Goal: Information Seeking & Learning: Learn about a topic

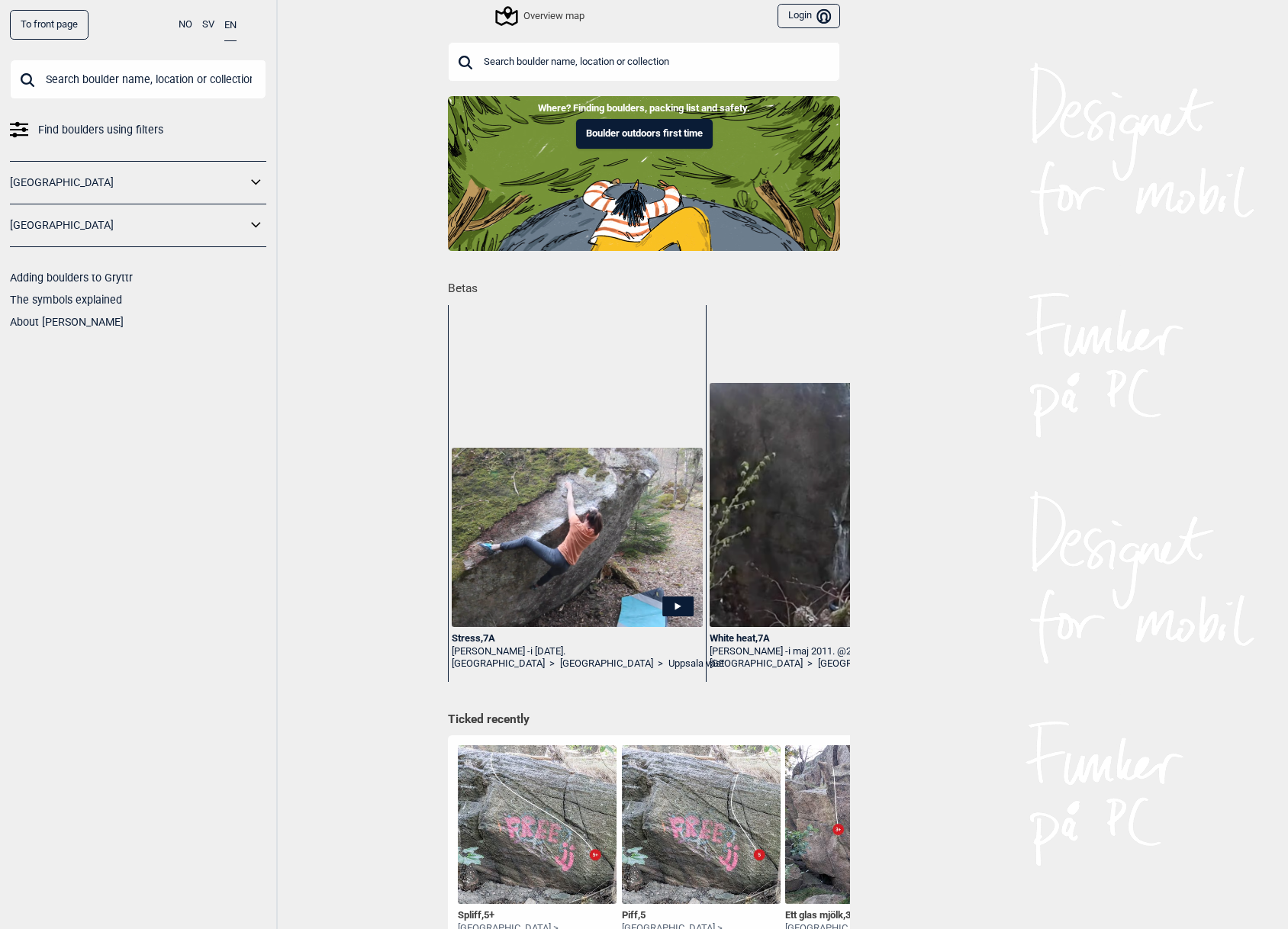
scroll to position [2884, 0]
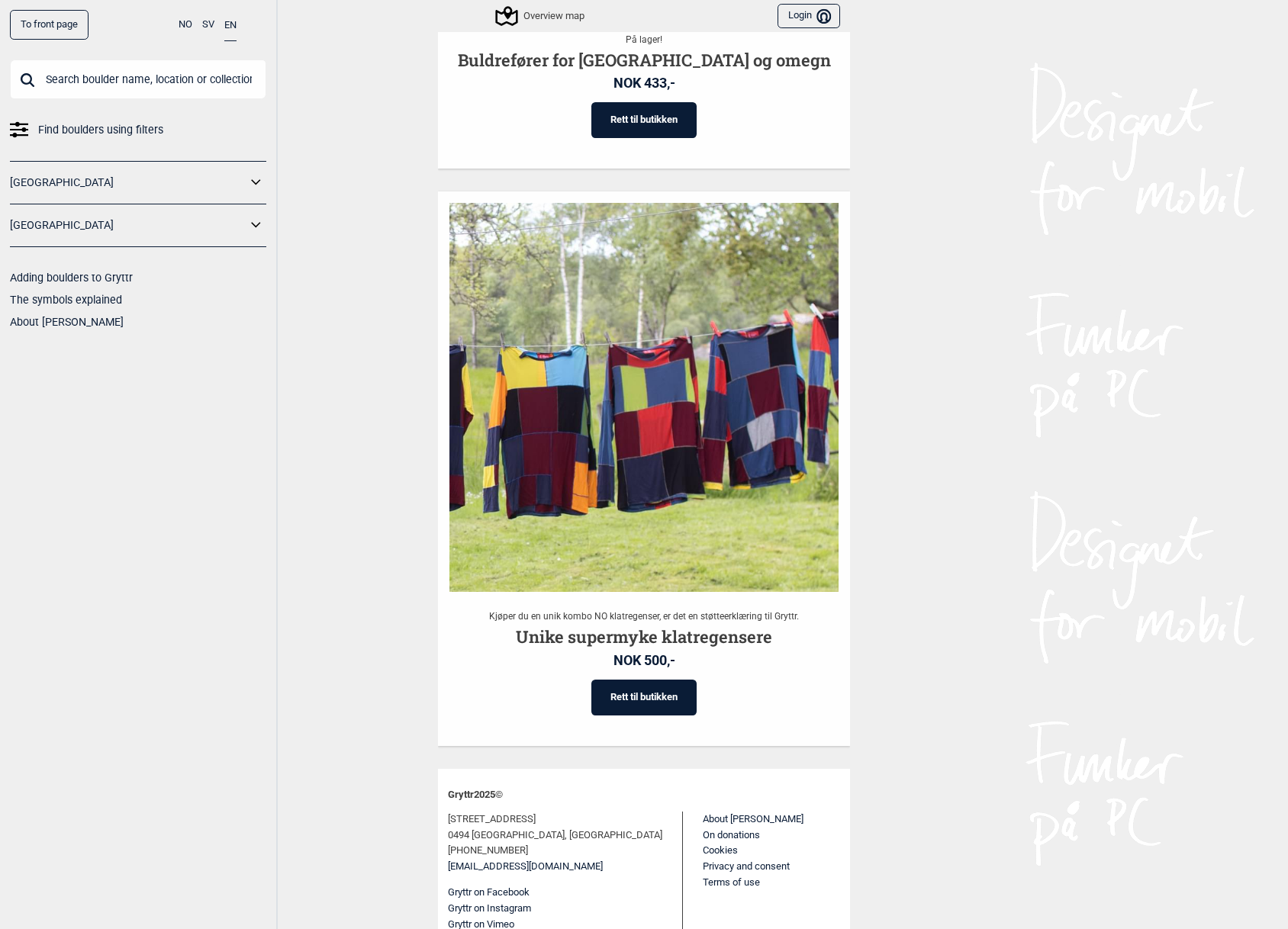
click at [74, 22] on link "To front page" at bounding box center [49, 25] width 78 height 30
click at [541, 23] on div "Overview map" at bounding box center [541, 16] width 87 height 18
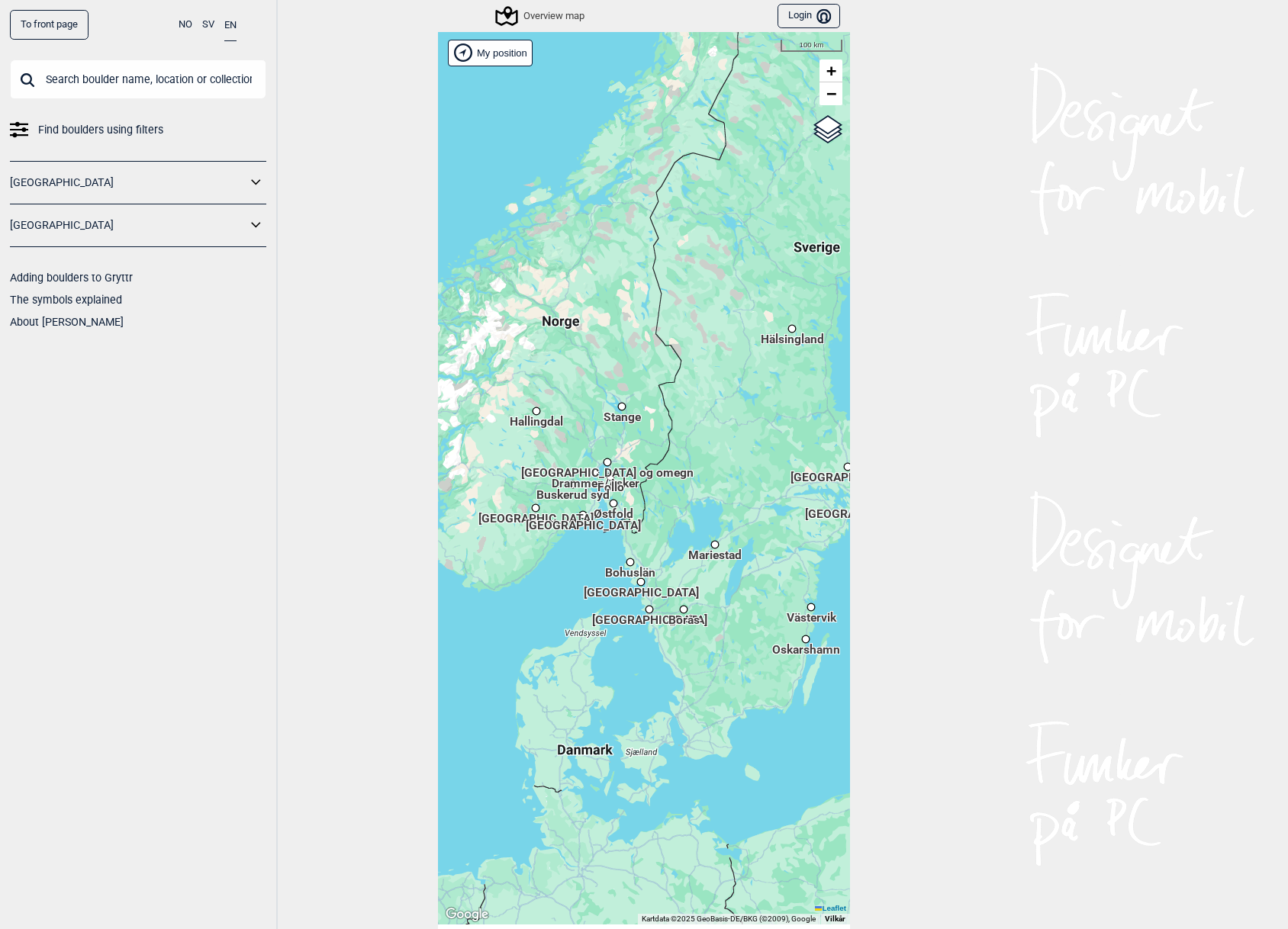
click at [263, 178] on icon at bounding box center [256, 183] width 20 height 22
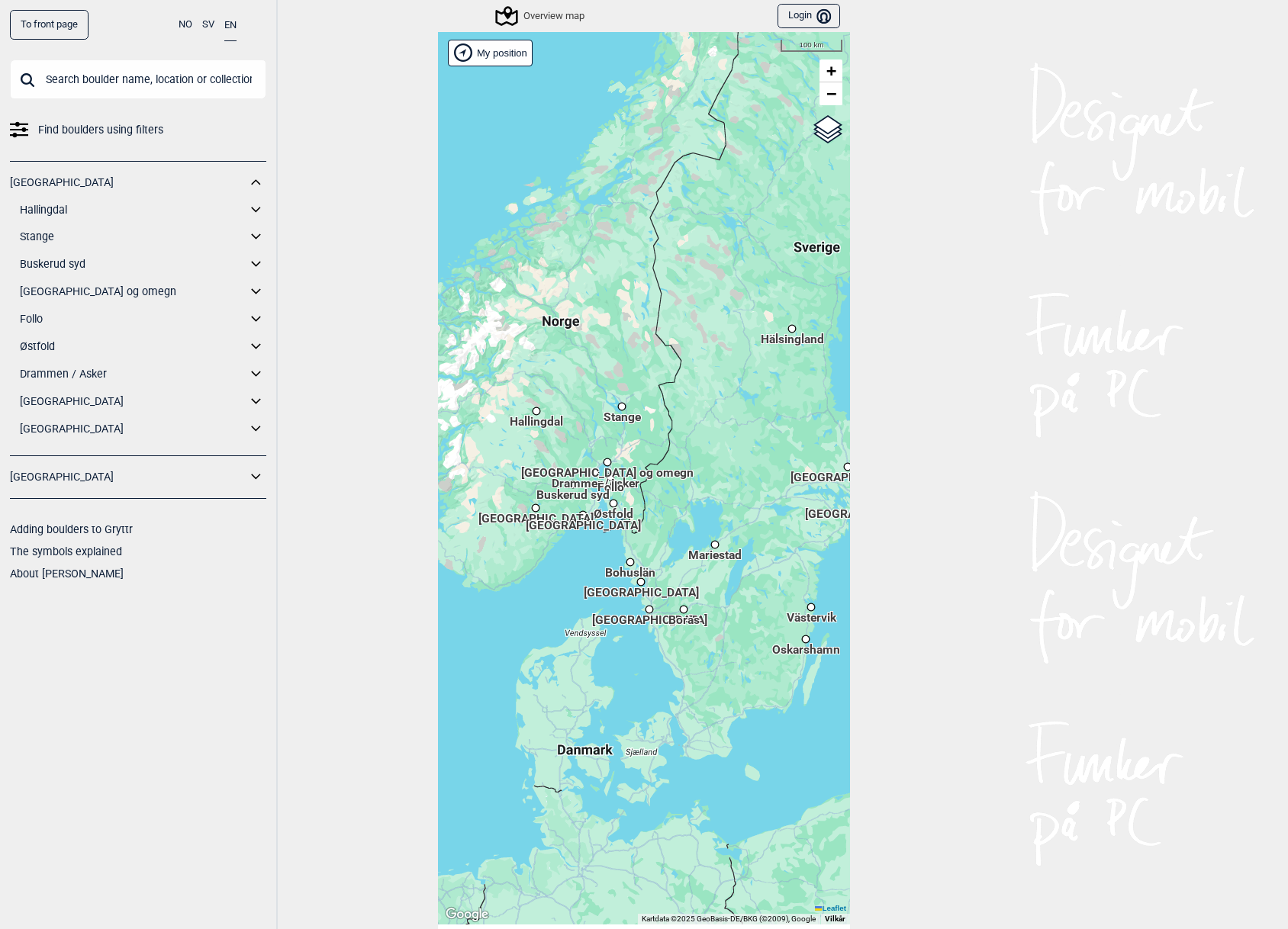
click at [255, 396] on icon at bounding box center [256, 402] width 20 height 22
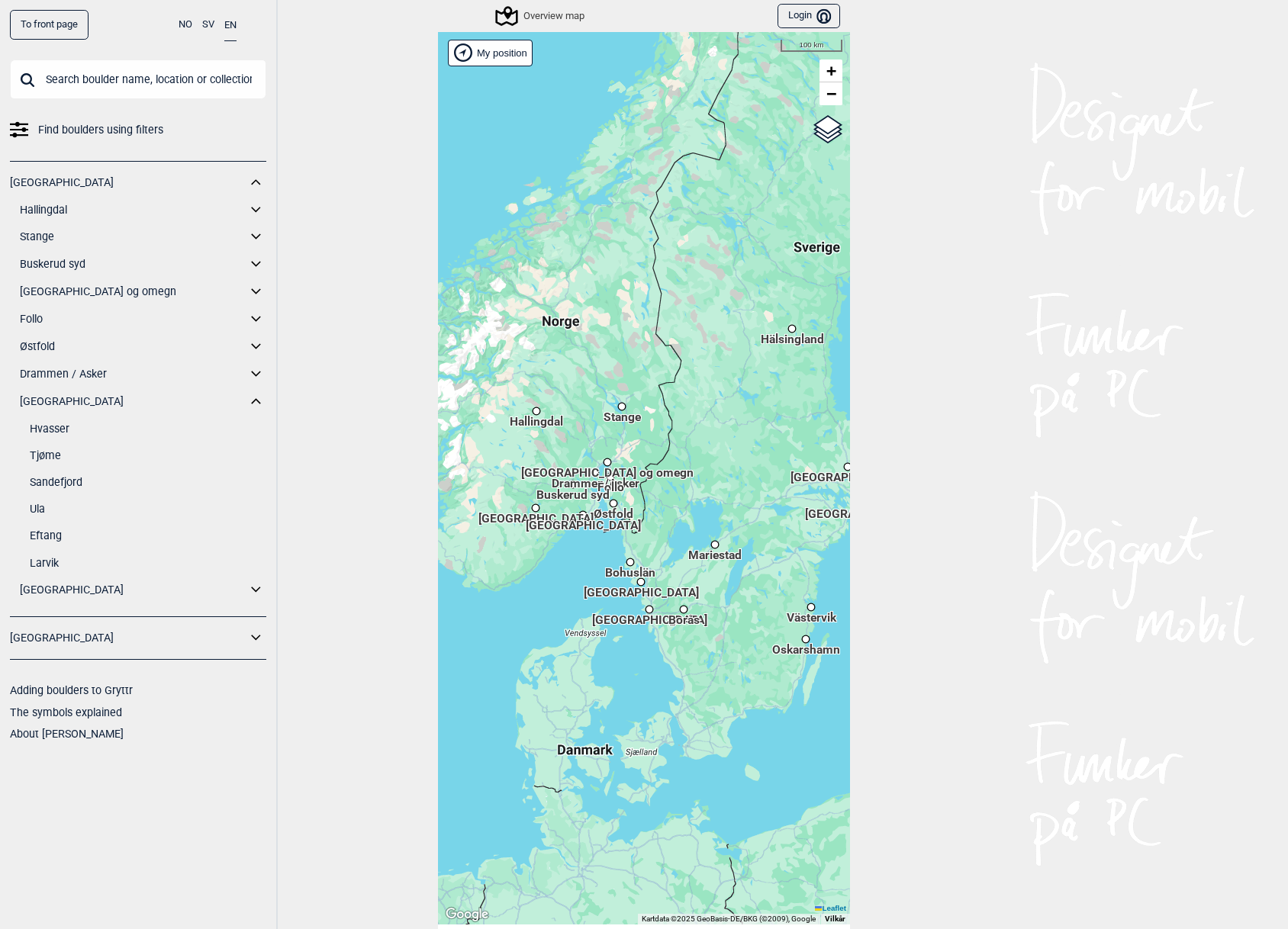
click at [111, 74] on input "text" at bounding box center [138, 79] width 256 height 40
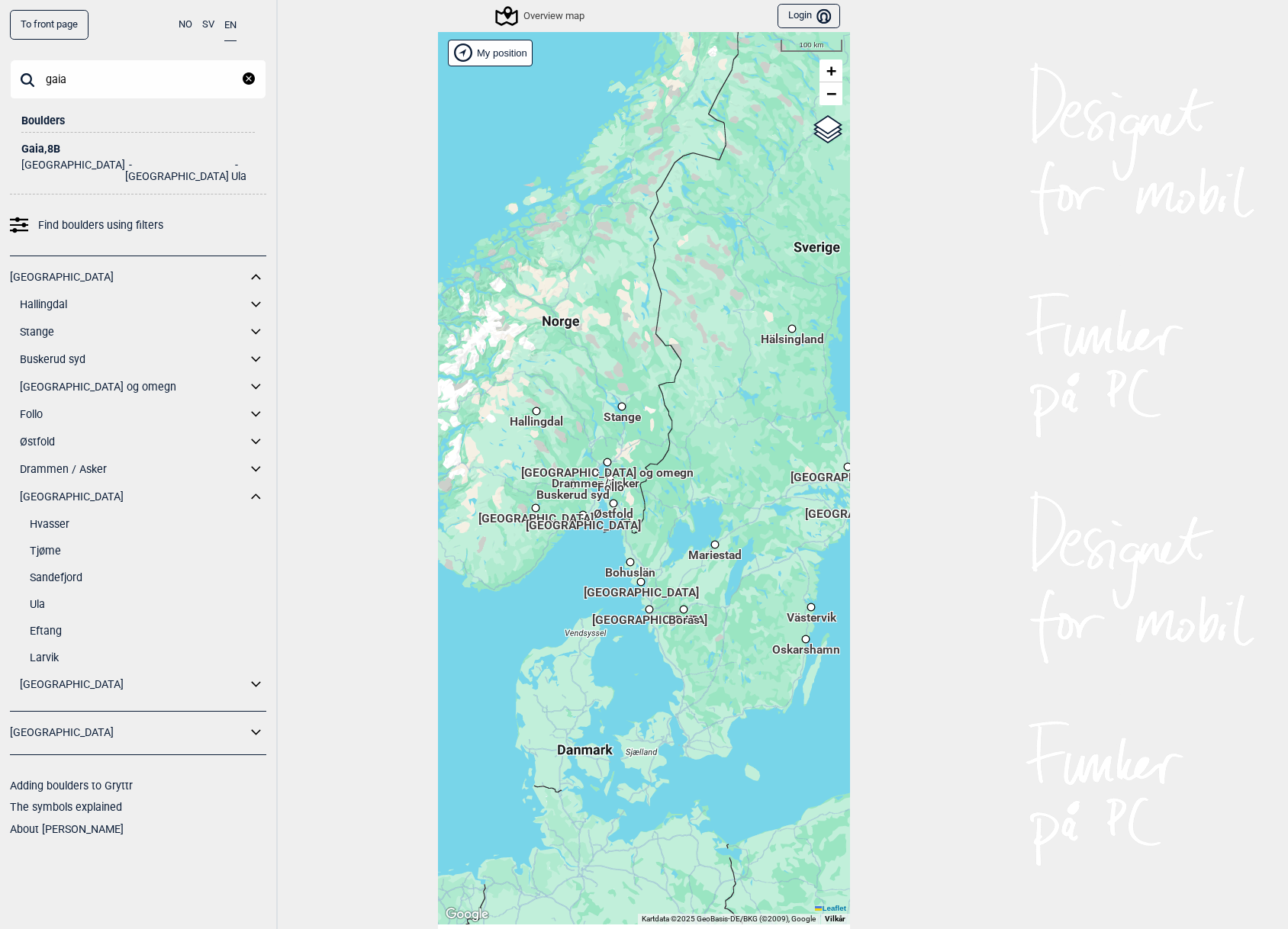
type input "gaia"
click at [48, 147] on div "Gaia , 8B" at bounding box center [138, 148] width 234 height 11
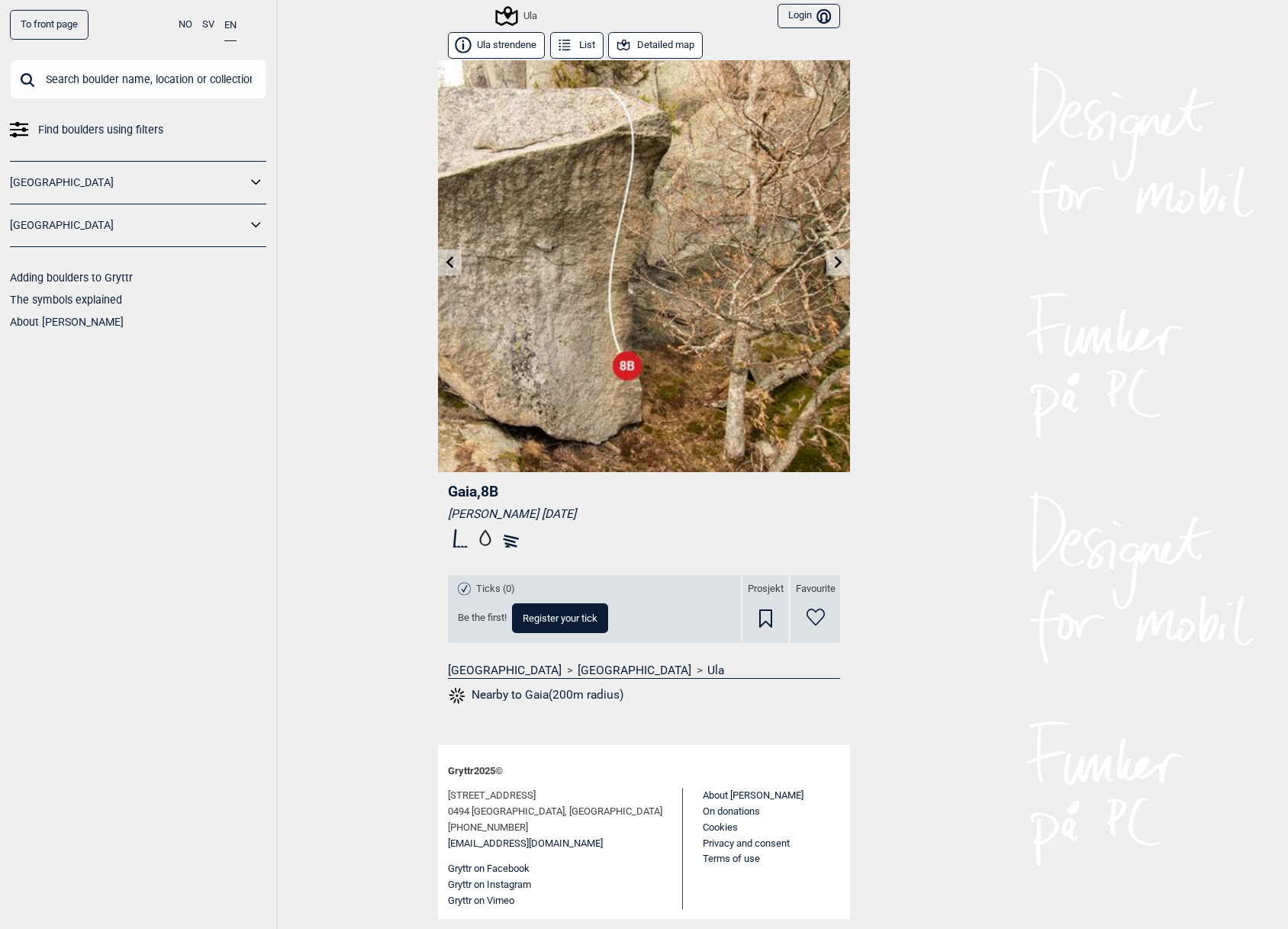
click at [510, 544] on icon at bounding box center [510, 539] width 25 height 24
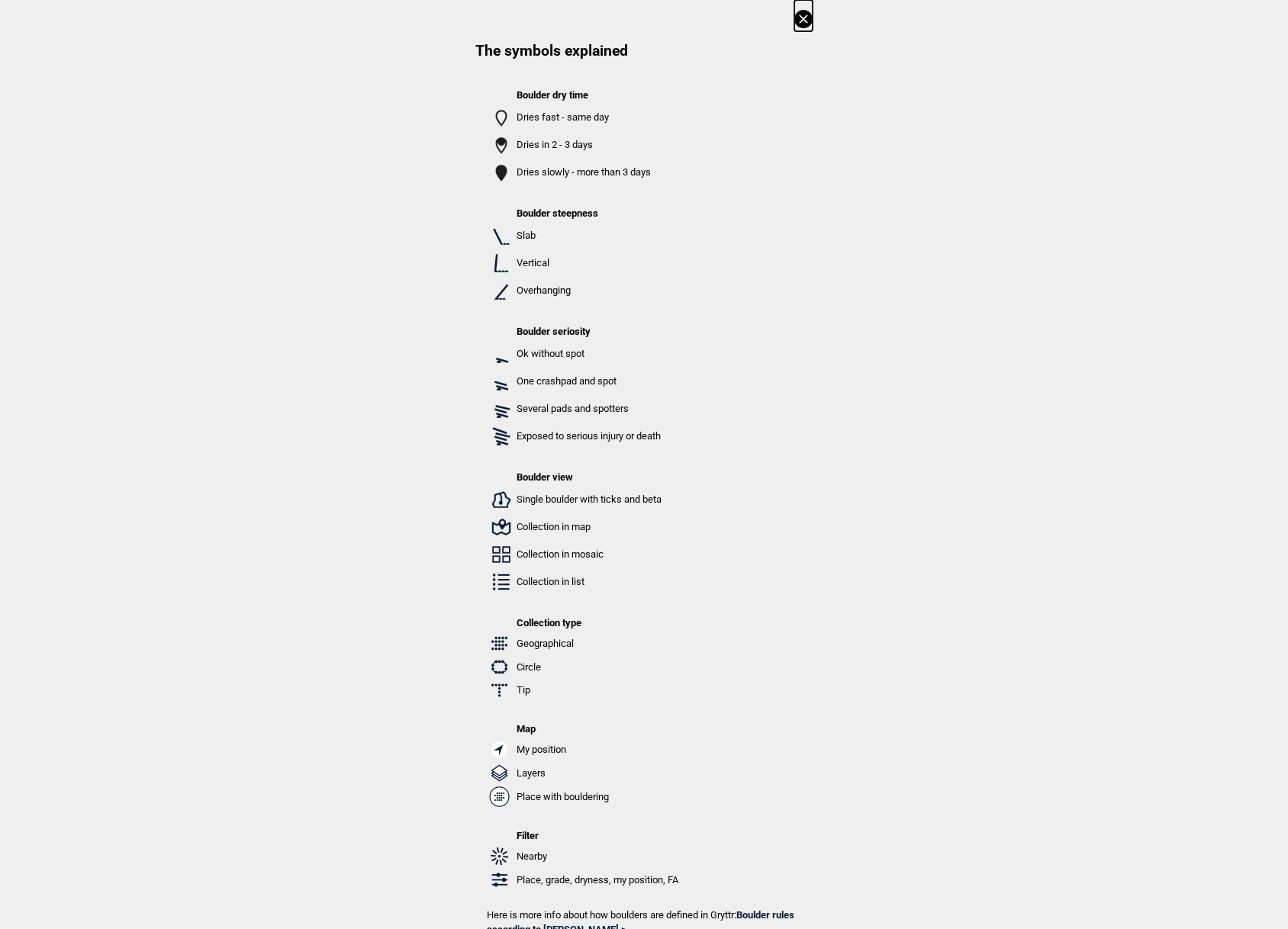
click at [801, 16] on icon at bounding box center [803, 19] width 18 height 18
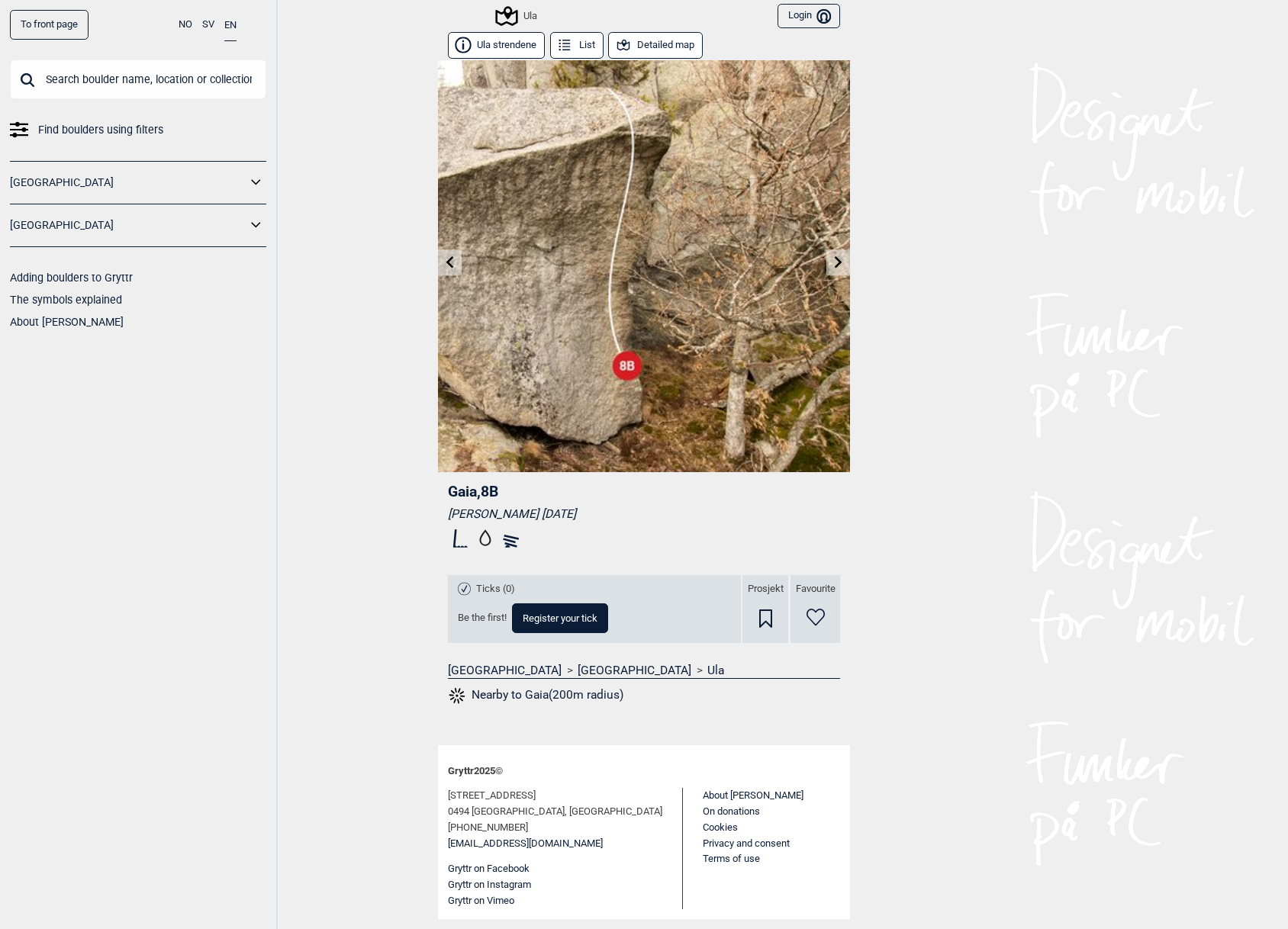
click at [516, 546] on rect at bounding box center [510, 545] width 12 height 5
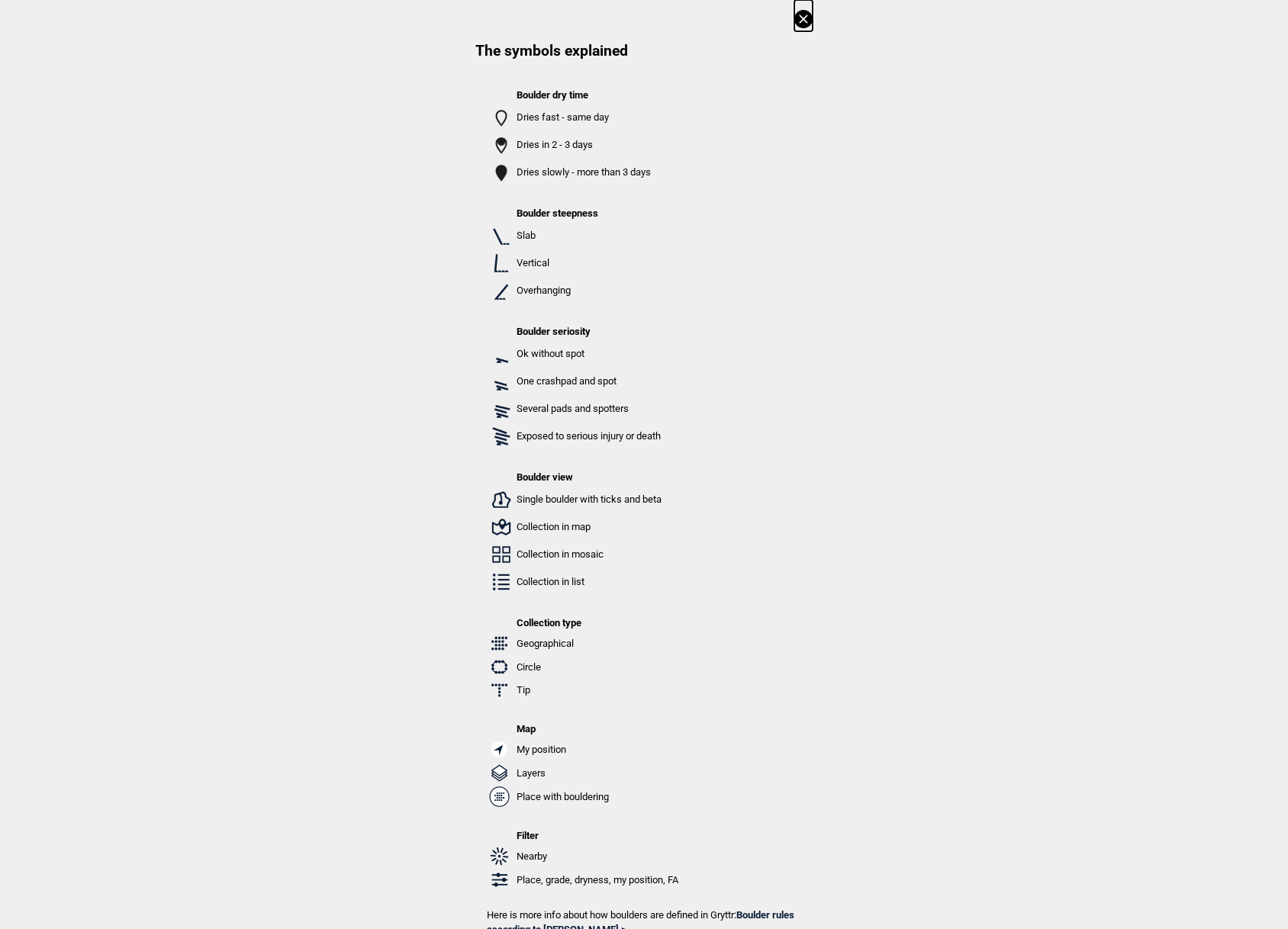
click at [803, 19] on icon at bounding box center [803, 19] width 9 height 9
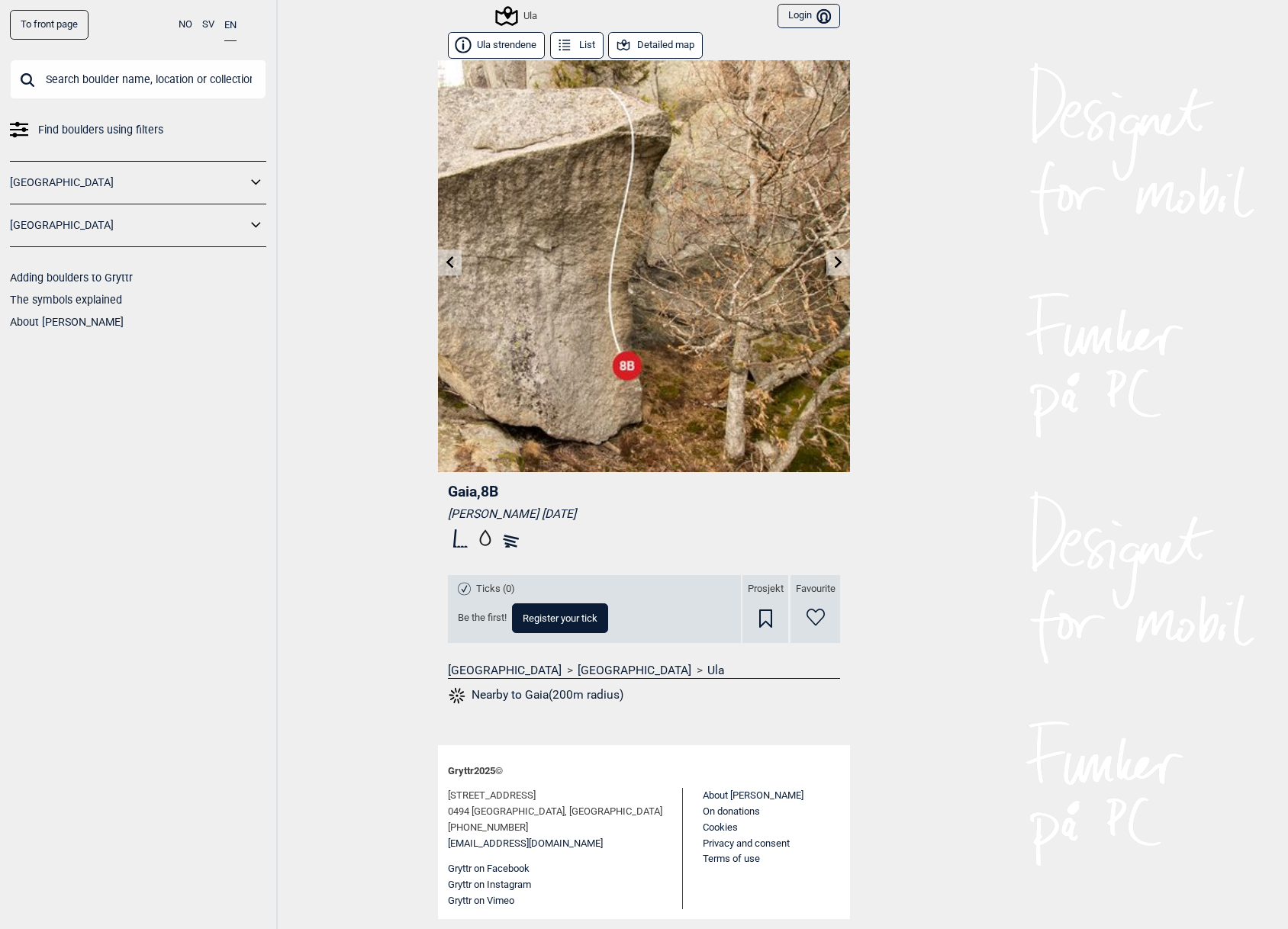
click at [591, 48] on button "List" at bounding box center [577, 45] width 53 height 27
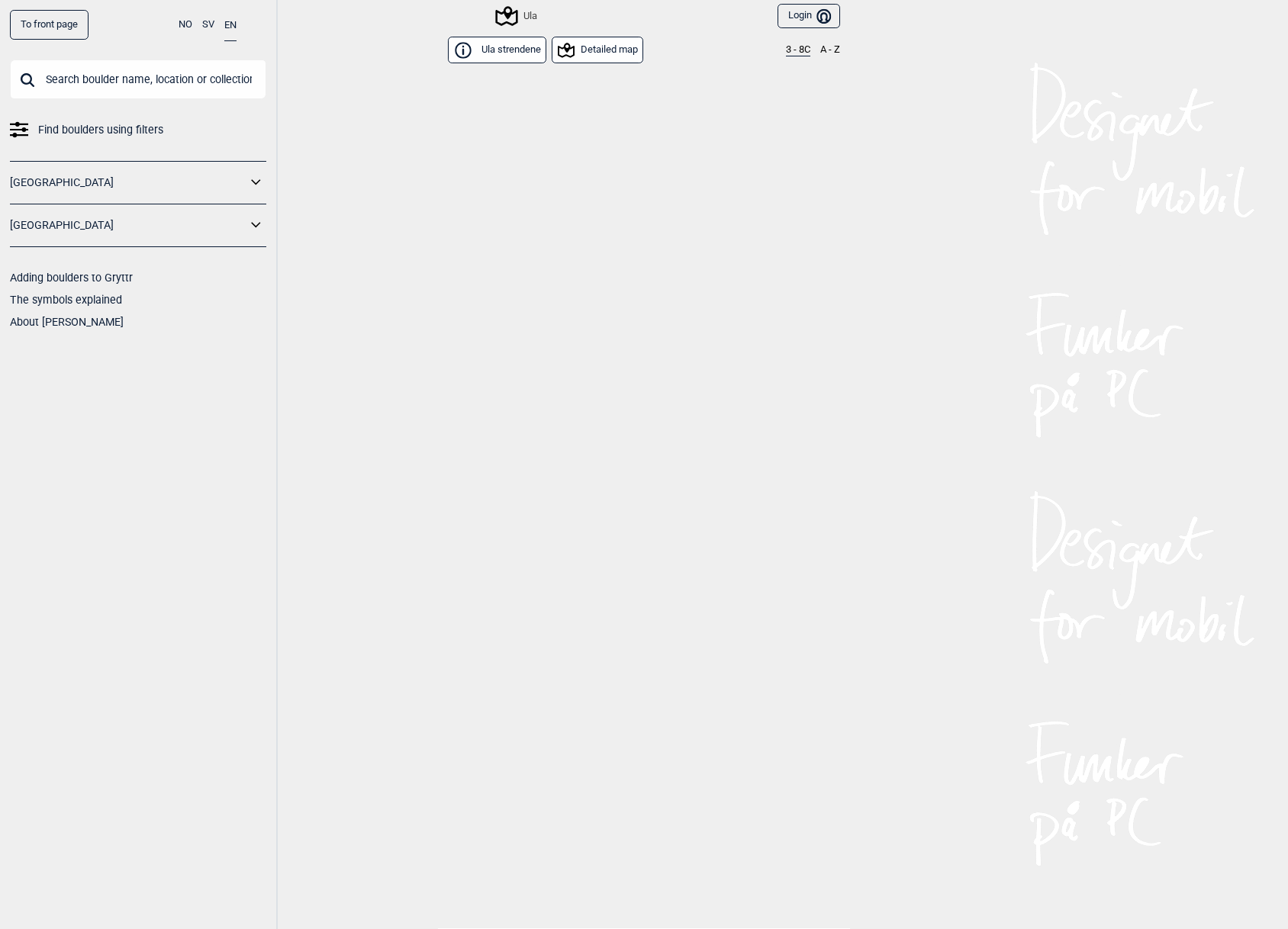
scroll to position [8843, 0]
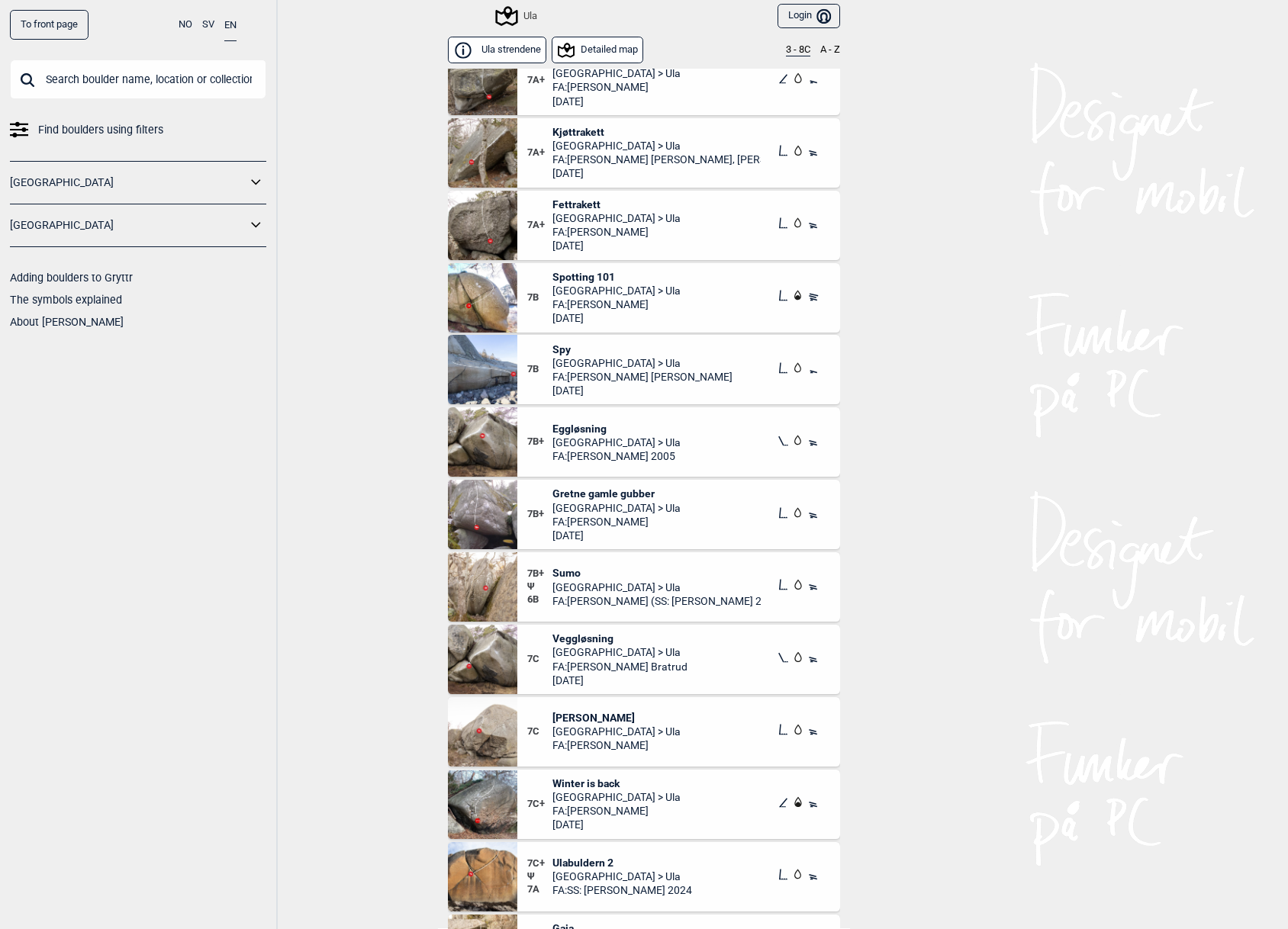
click at [66, 133] on span "Find boulders using filters" at bounding box center [100, 130] width 125 height 22
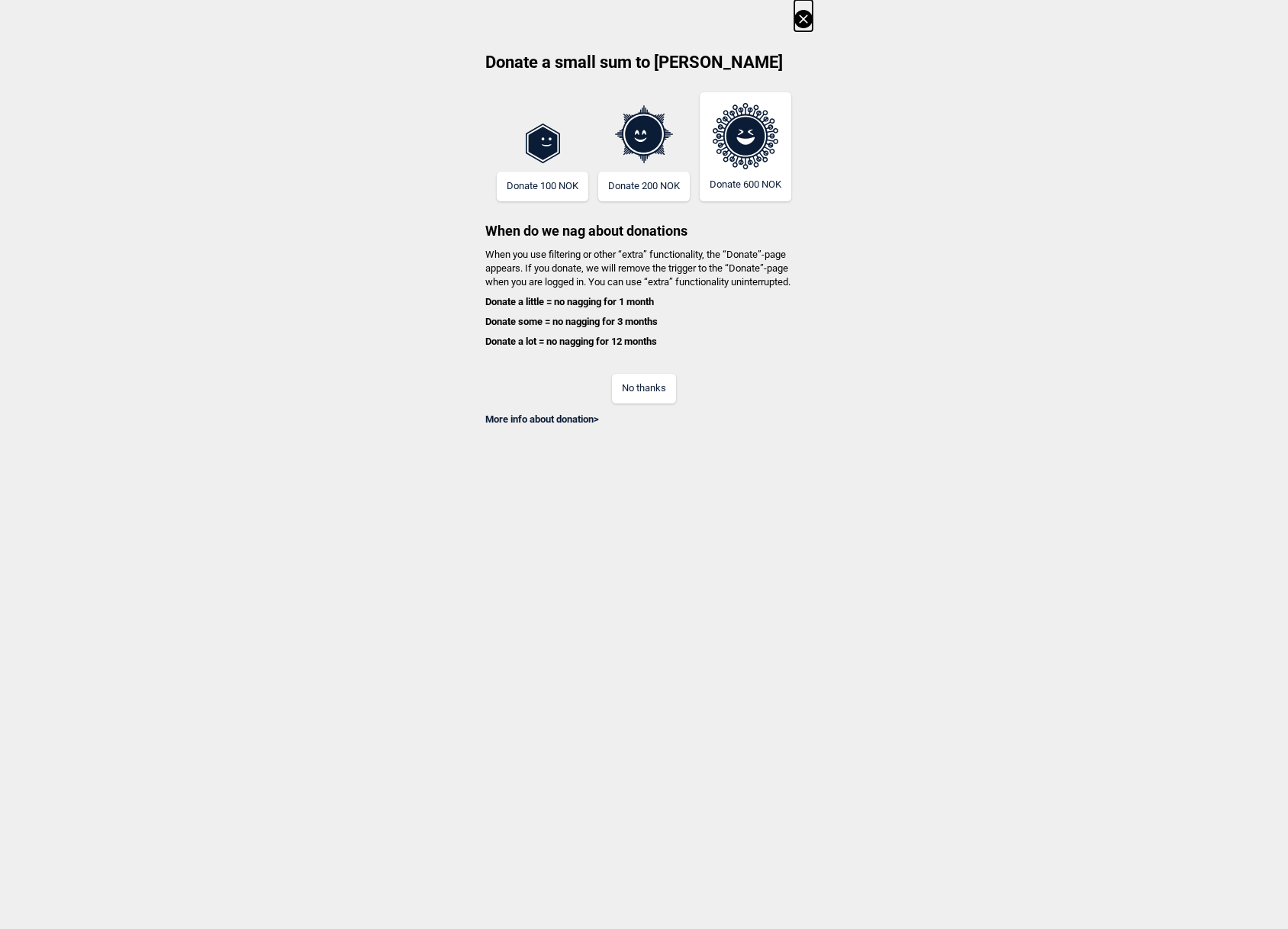
click at [799, 14] on icon at bounding box center [803, 19] width 18 height 18
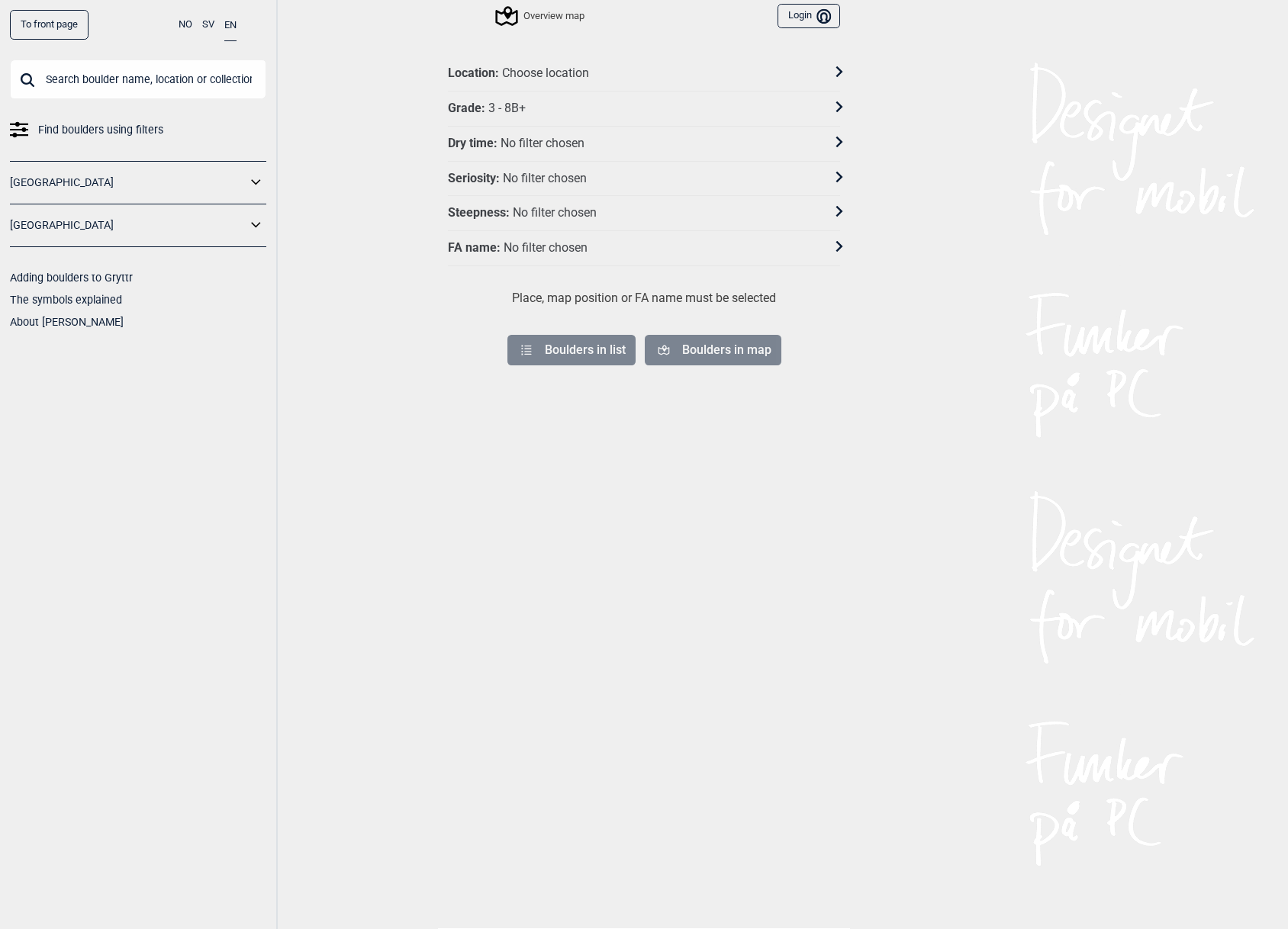
click at [582, 181] on div "No filter chosen" at bounding box center [544, 178] width 84 height 16
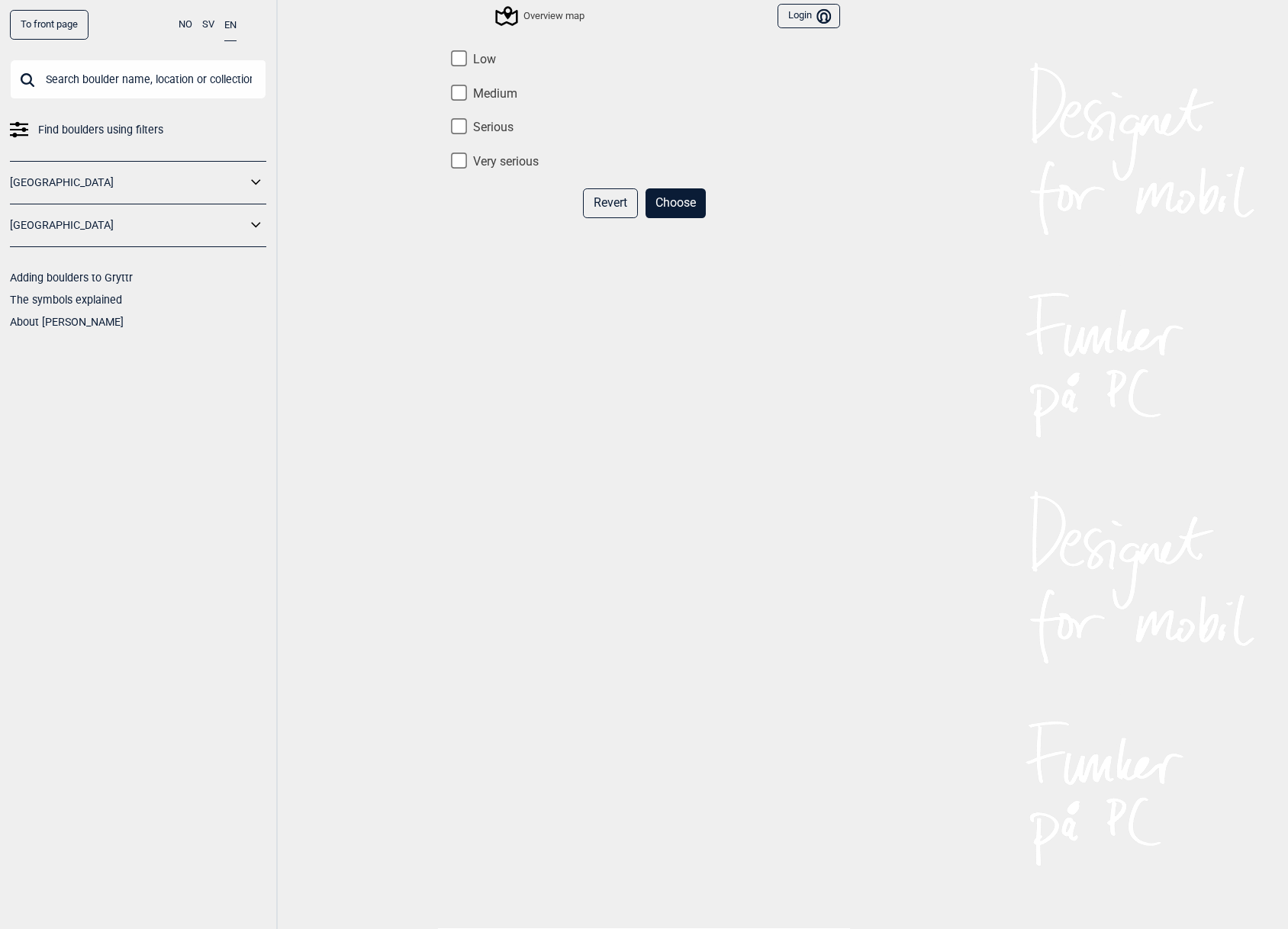
click at [496, 156] on label "Very serious" at bounding box center [644, 162] width 392 height 16
click at [467, 156] on input "Very serious" at bounding box center [459, 160] width 16 height 16
click at [493, 170] on label "Very serious" at bounding box center [644, 162] width 392 height 16
click at [467, 169] on input "Very serious" at bounding box center [459, 160] width 16 height 16
checkbox input "false"
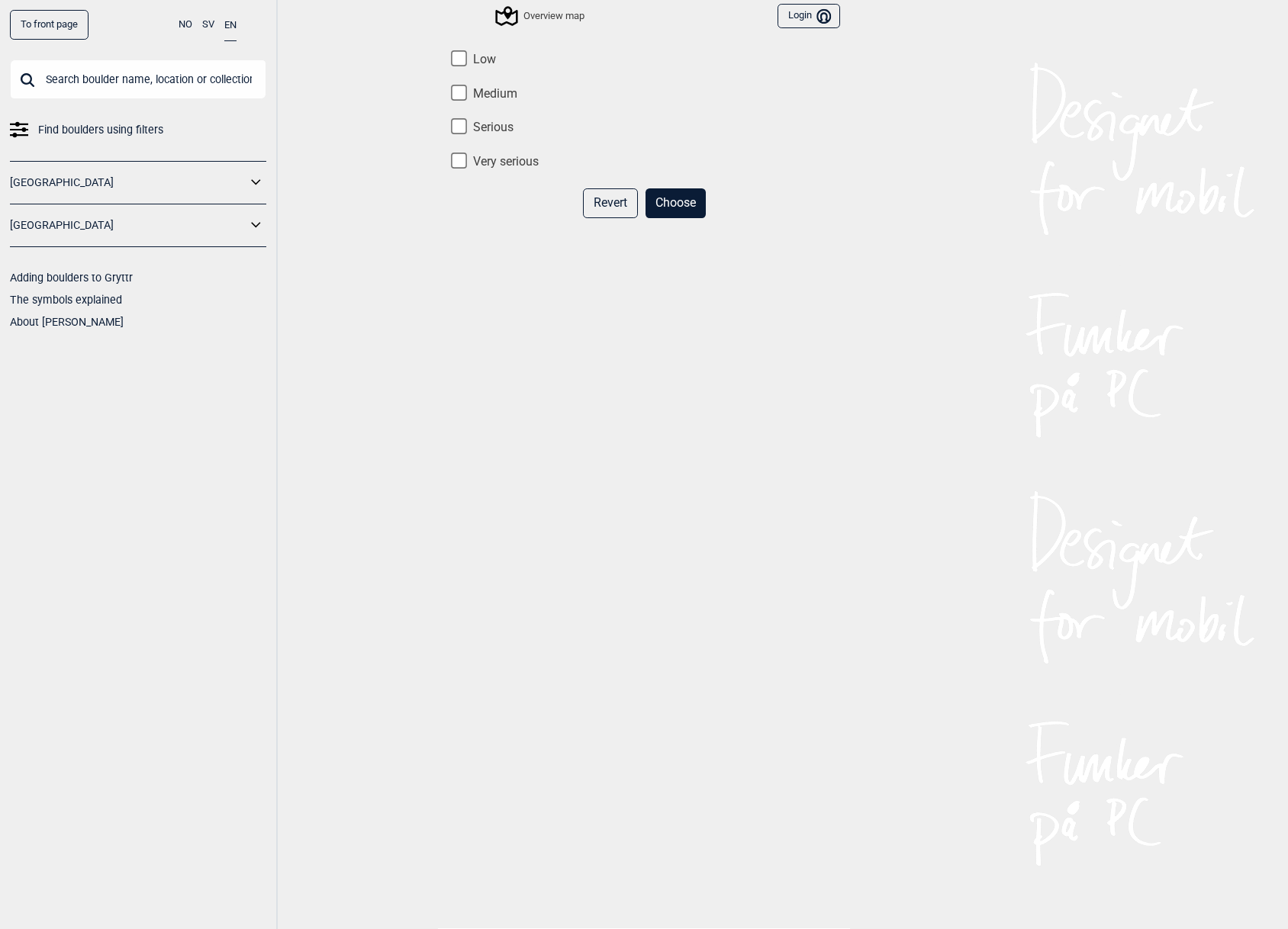
click at [470, 62] on label "Low" at bounding box center [644, 59] width 392 height 16
click at [467, 62] on input "Low" at bounding box center [459, 58] width 16 height 16
checkbox input "true"
click at [687, 212] on button "Choose" at bounding box center [676, 203] width 60 height 30
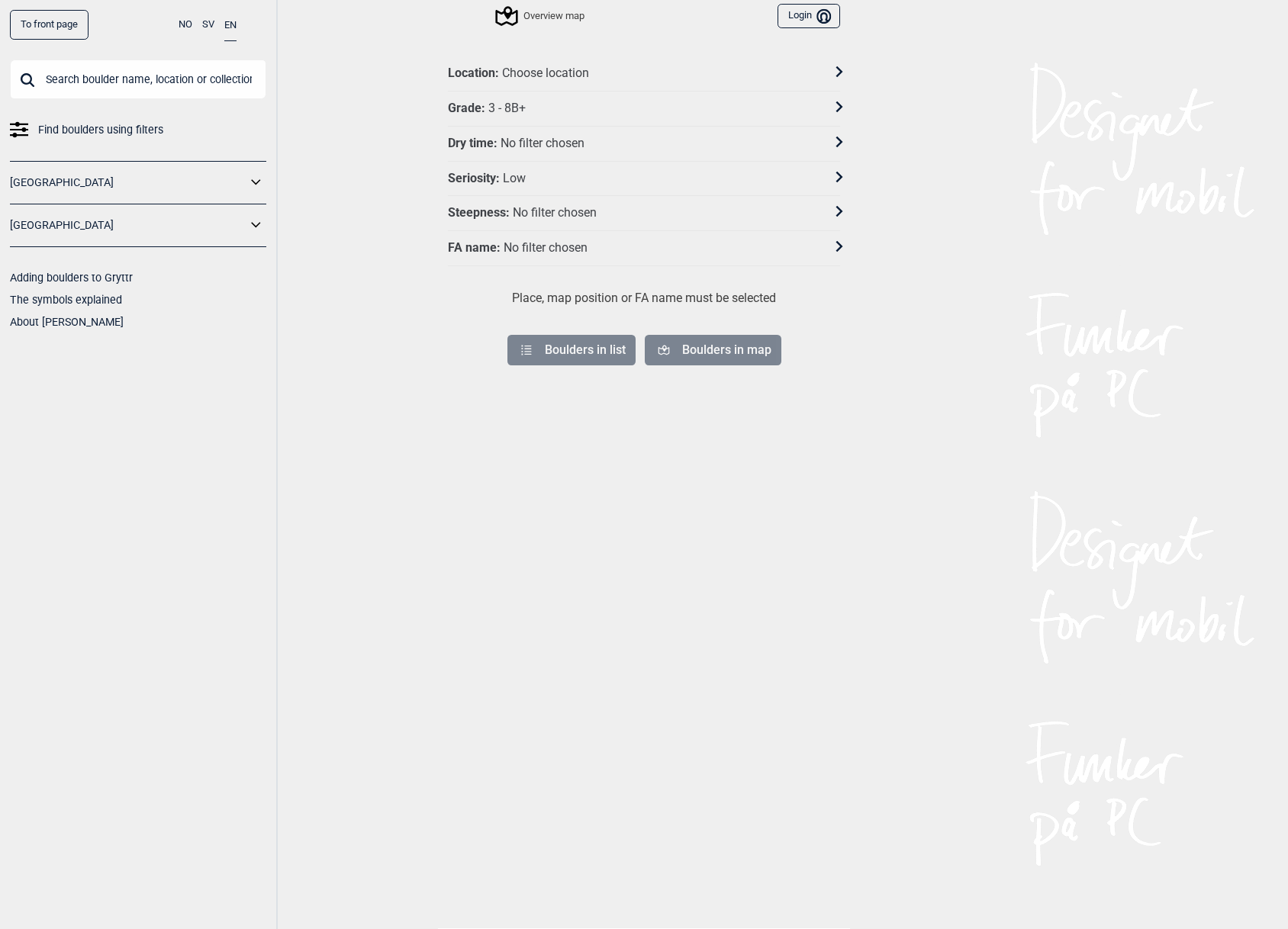
click at [585, 77] on div "Choose location" at bounding box center [546, 73] width 87 height 16
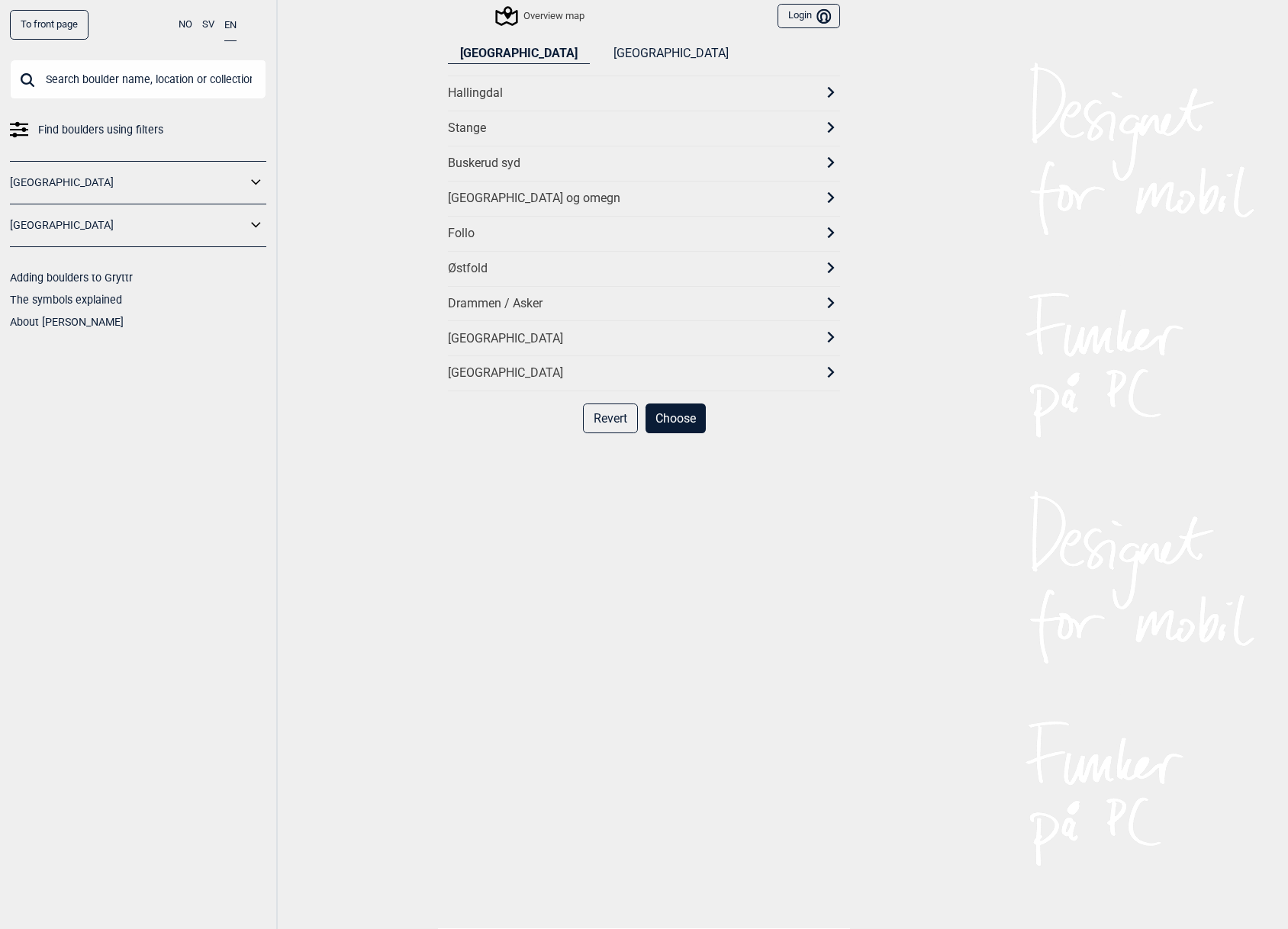
click at [472, 334] on div "[GEOGRAPHIC_DATA]" at bounding box center [630, 339] width 365 height 16
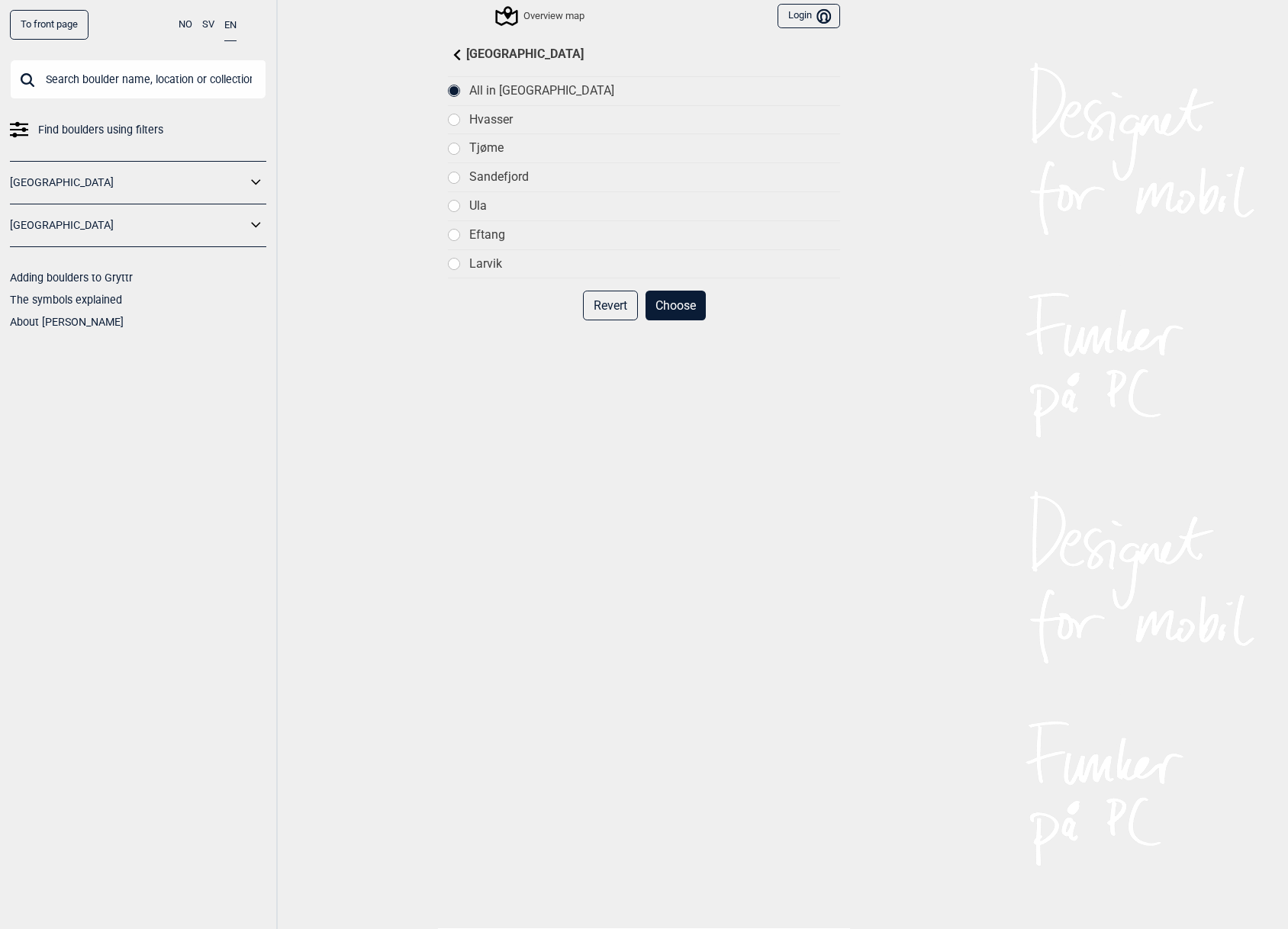
click at [678, 306] on button "Choose" at bounding box center [676, 305] width 60 height 30
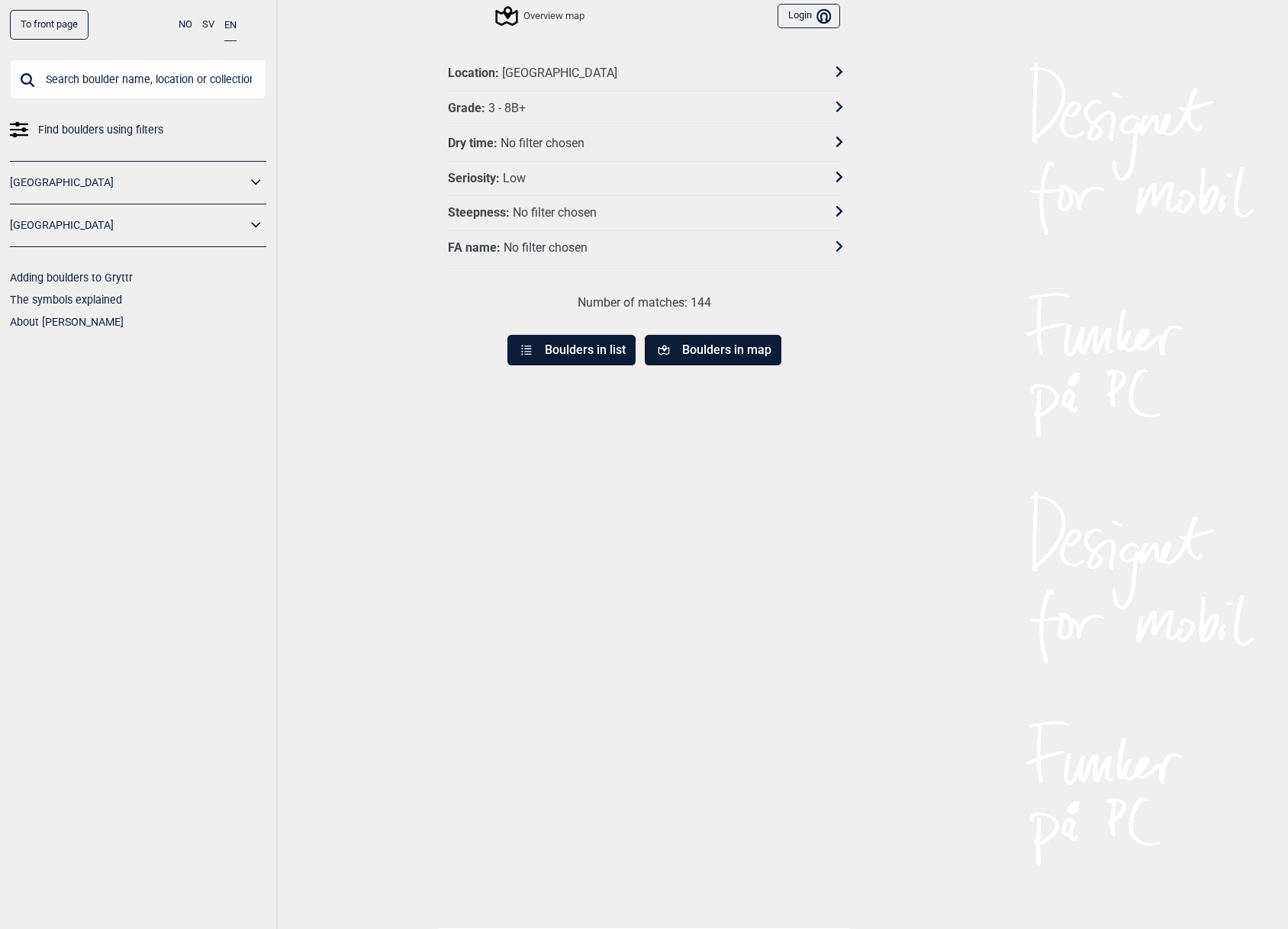
click at [610, 356] on button "Boulders in list" at bounding box center [572, 350] width 128 height 30
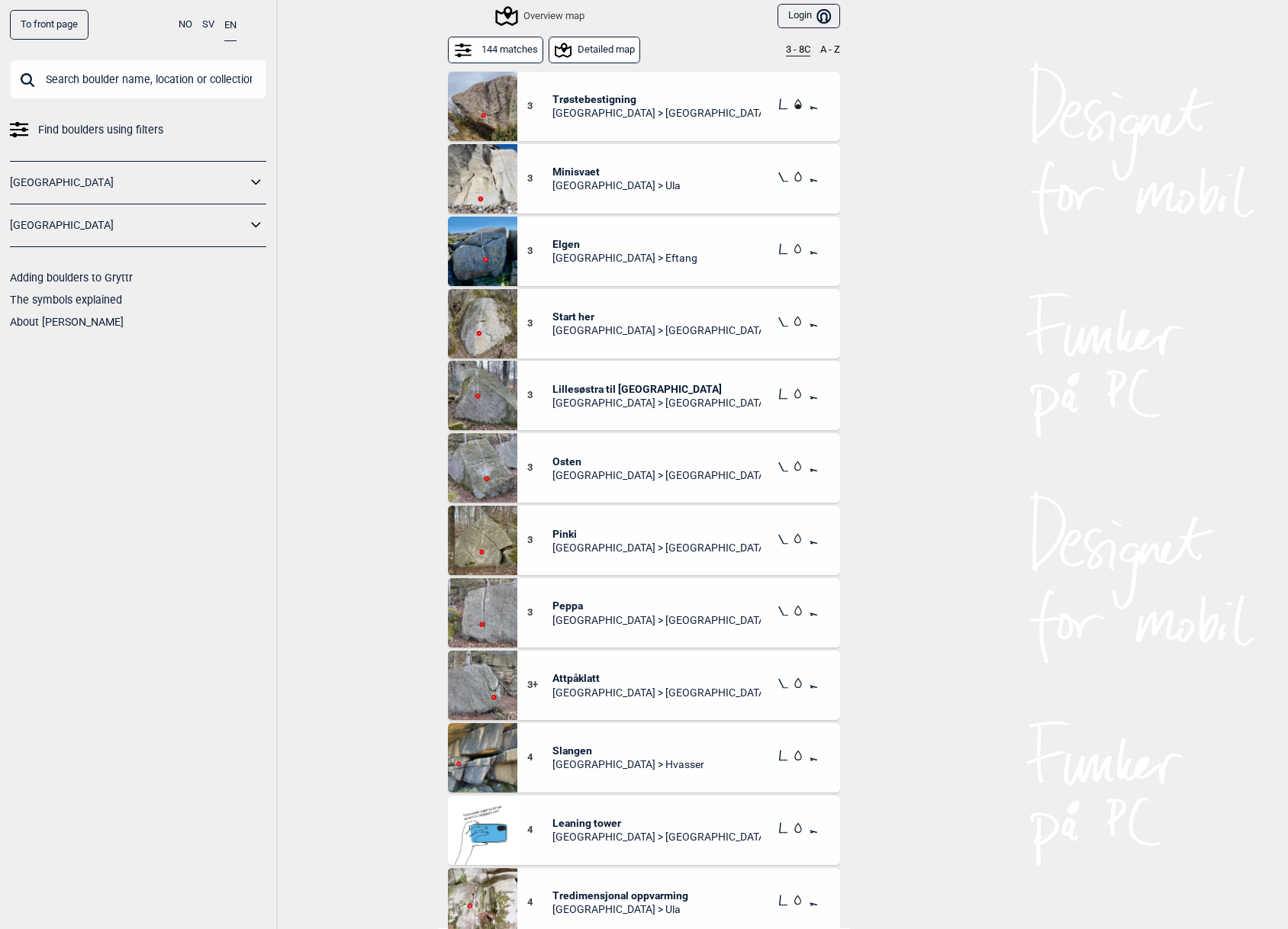
click at [509, 51] on button "144 matches" at bounding box center [496, 49] width 96 height 27
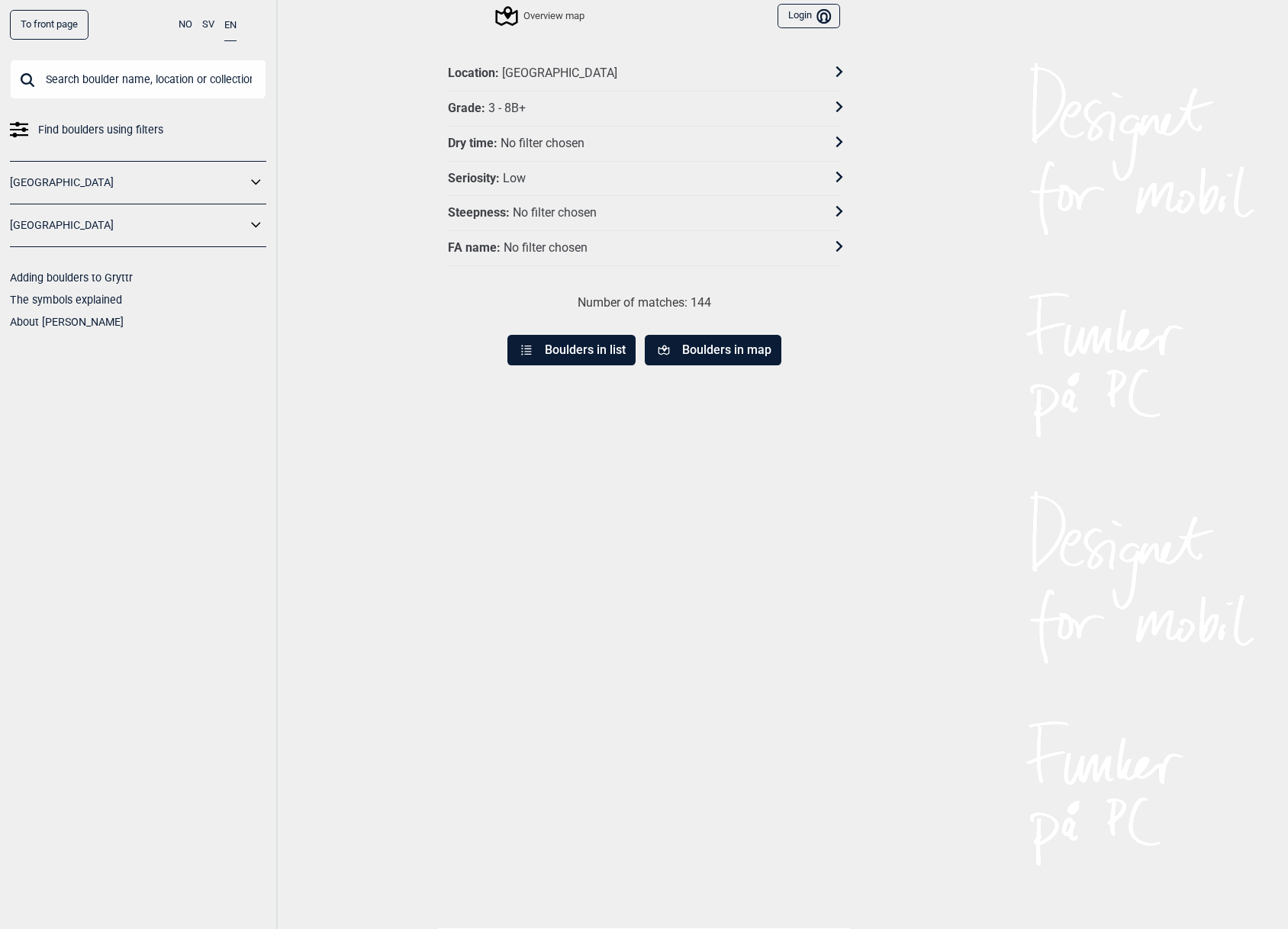
click at [516, 115] on div "3 - 8B+" at bounding box center [507, 109] width 37 height 16
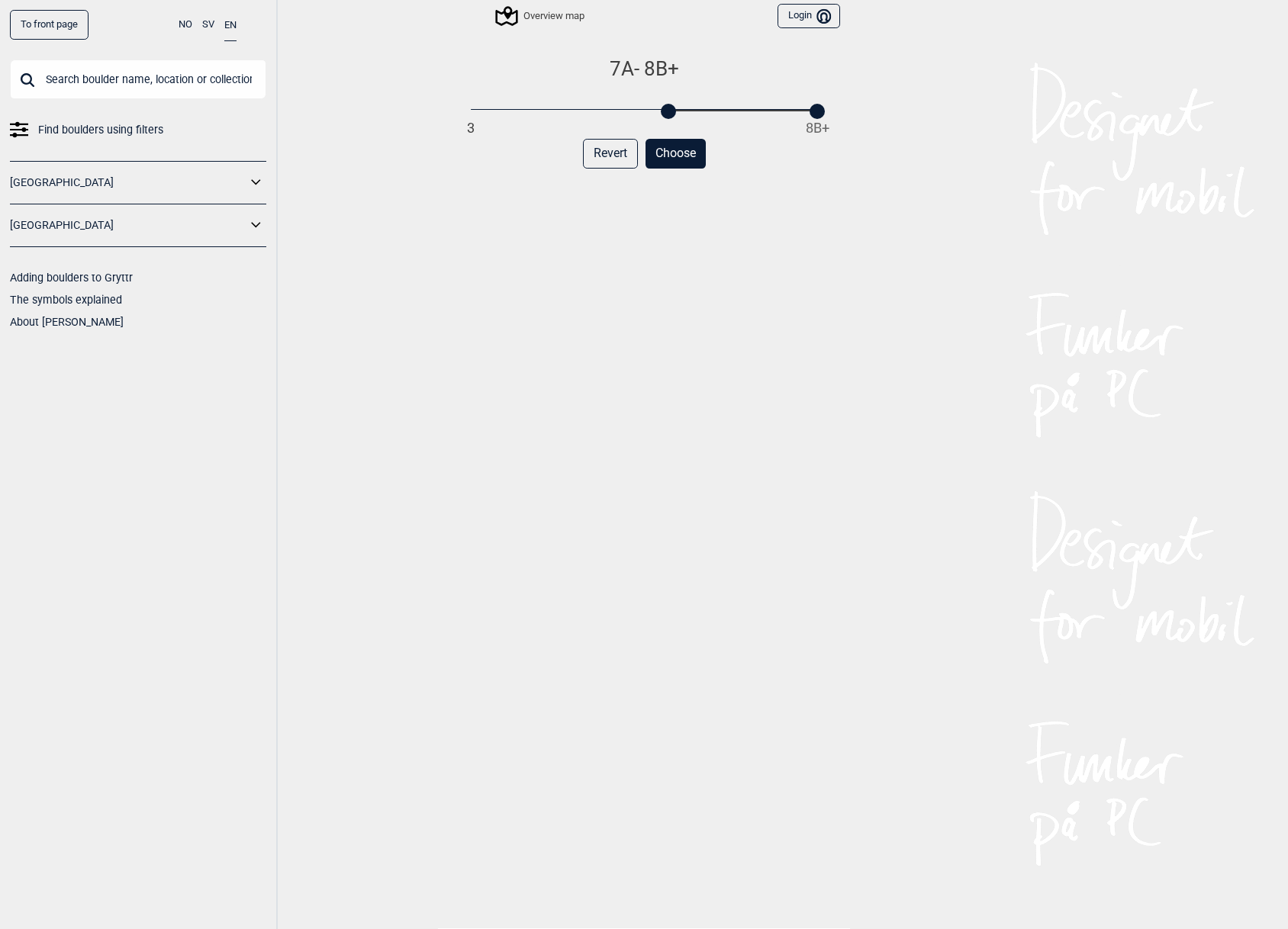
drag, startPoint x: 470, startPoint y: 112, endPoint x: 663, endPoint y: 115, distance: 193.0
click at [663, 115] on div at bounding box center [669, 111] width 16 height 16
click at [662, 154] on button "Choose" at bounding box center [676, 153] width 60 height 30
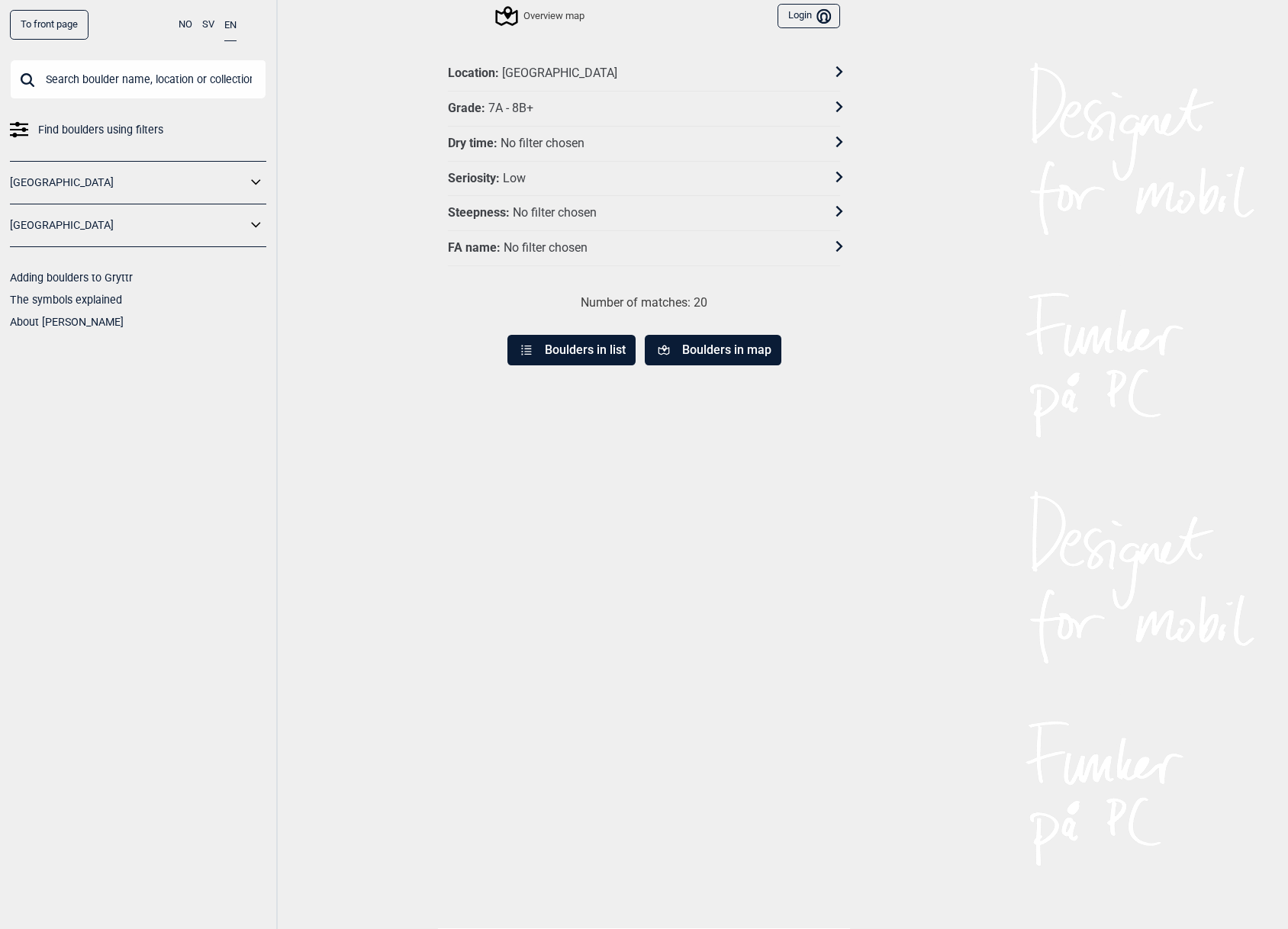
click at [590, 356] on button "Boulders in list" at bounding box center [572, 350] width 128 height 30
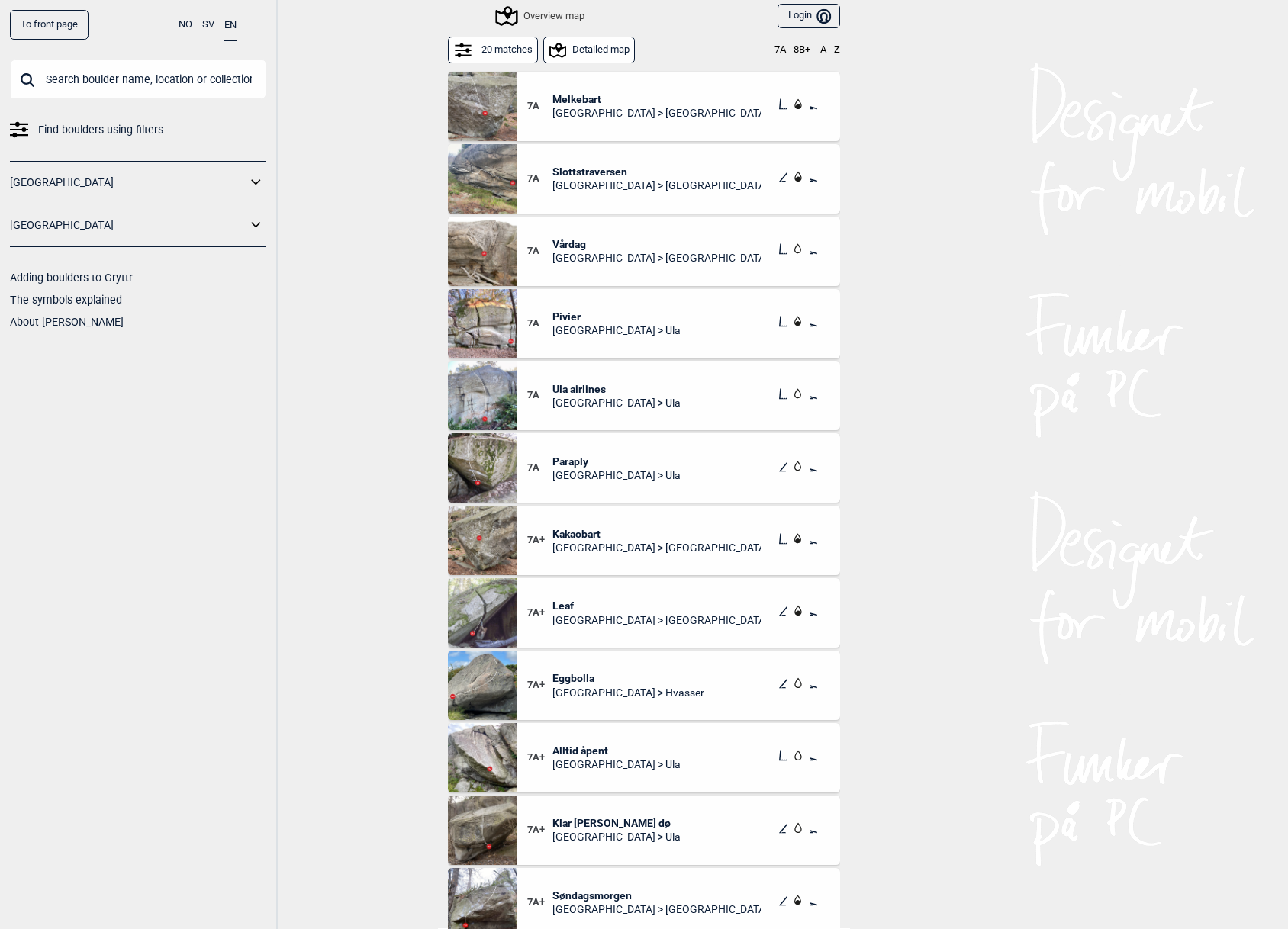
click at [511, 43] on button "20 matches" at bounding box center [493, 49] width 90 height 27
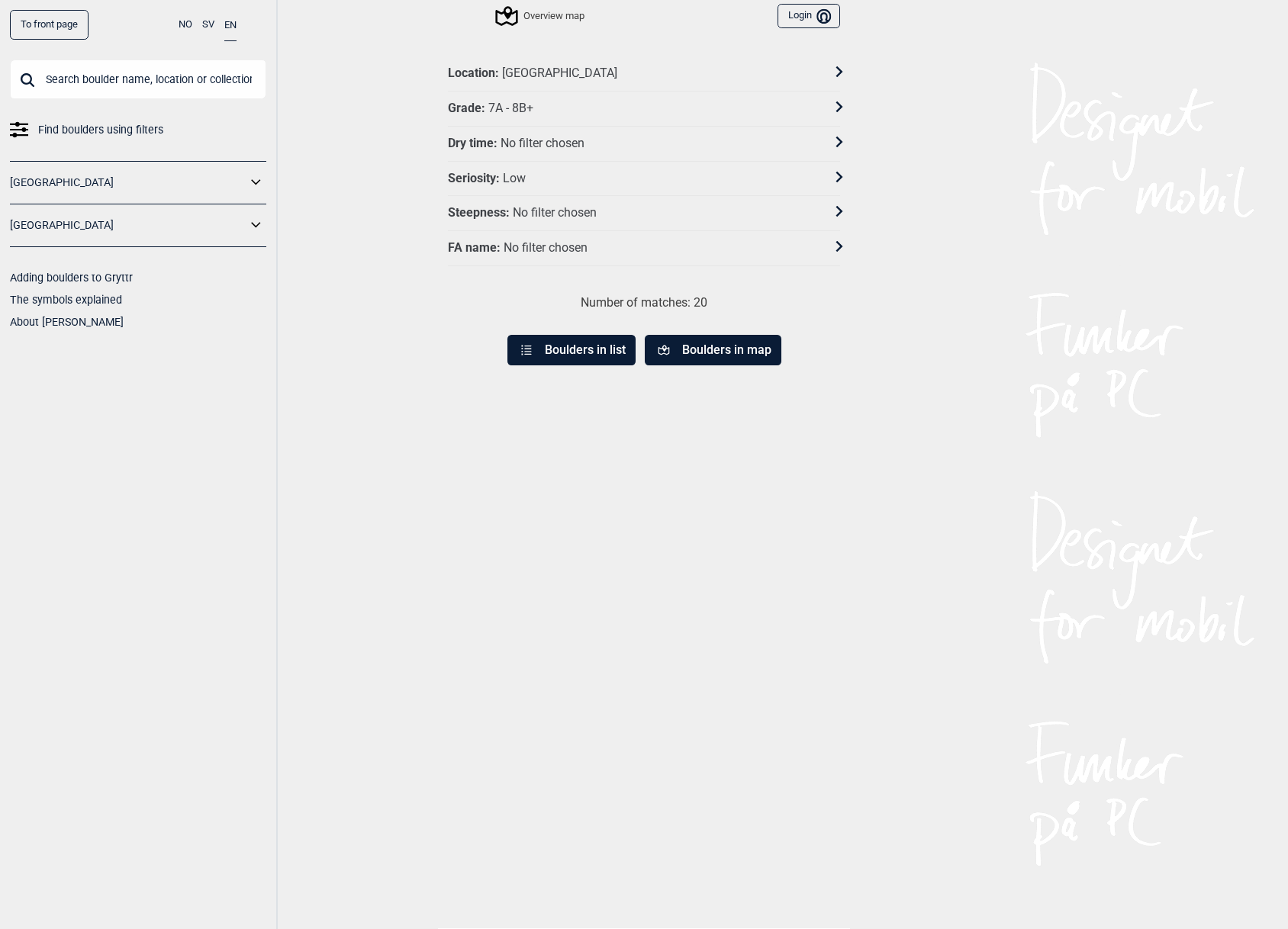
click at [519, 177] on div "Low" at bounding box center [514, 178] width 23 height 16
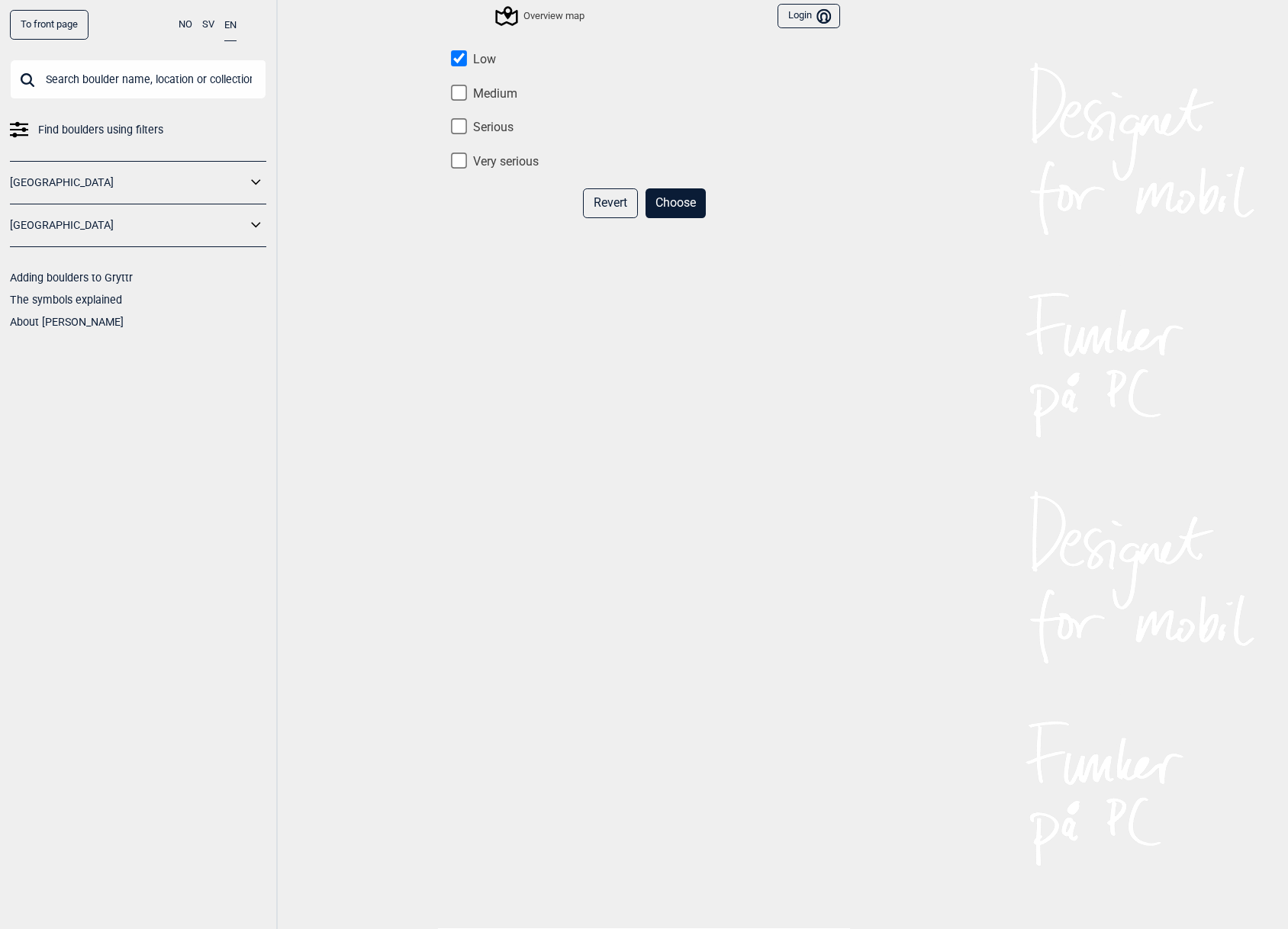
click at [469, 90] on label "Medium" at bounding box center [644, 94] width 392 height 16
click at [467, 90] on input "Medium" at bounding box center [459, 92] width 16 height 16
checkbox input "true"
click at [469, 52] on label "Low" at bounding box center [644, 59] width 392 height 16
click at [467, 51] on input "Low" at bounding box center [459, 58] width 16 height 16
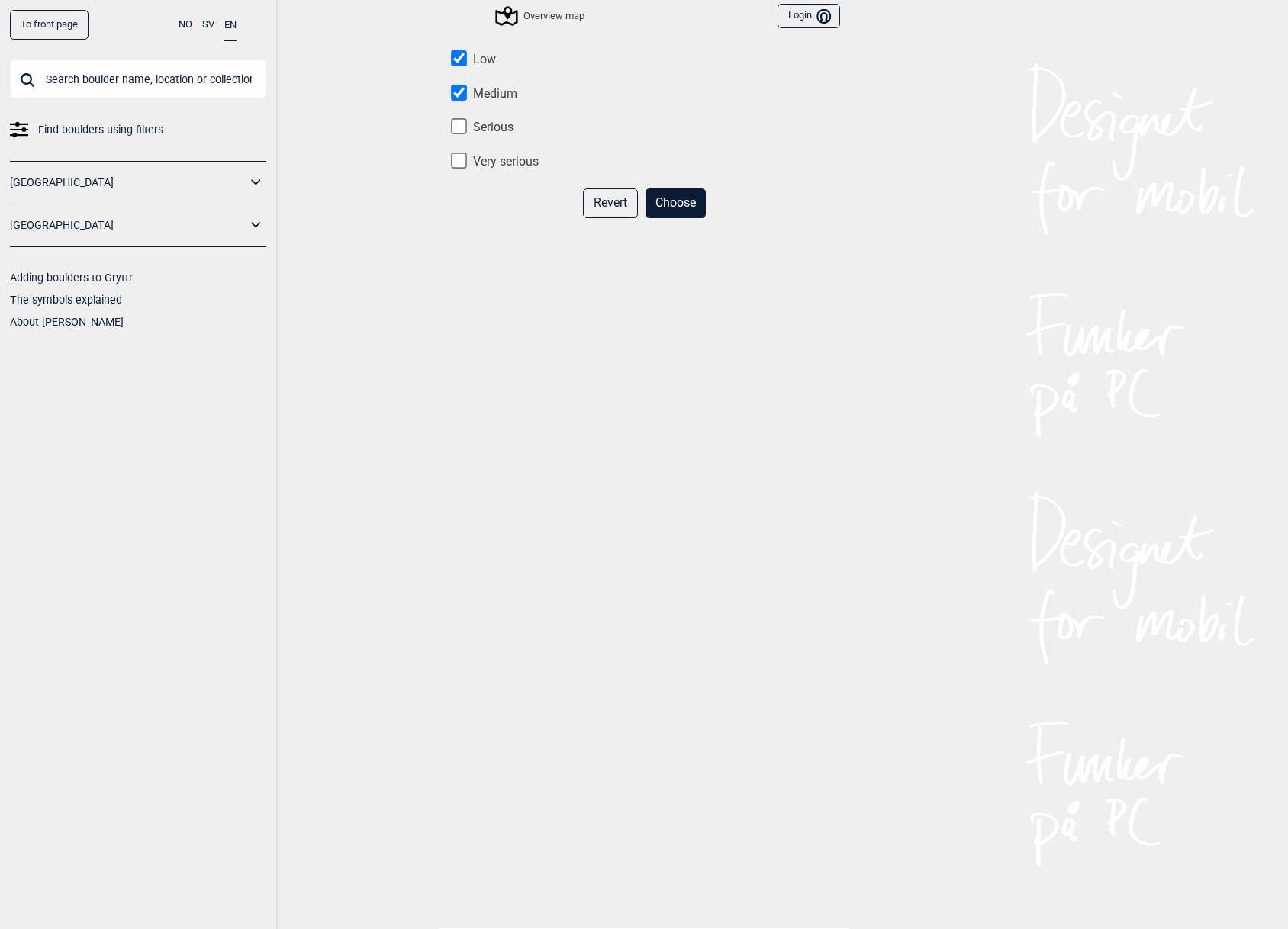
checkbox input "false"
click at [655, 203] on button "Choose" at bounding box center [676, 203] width 60 height 30
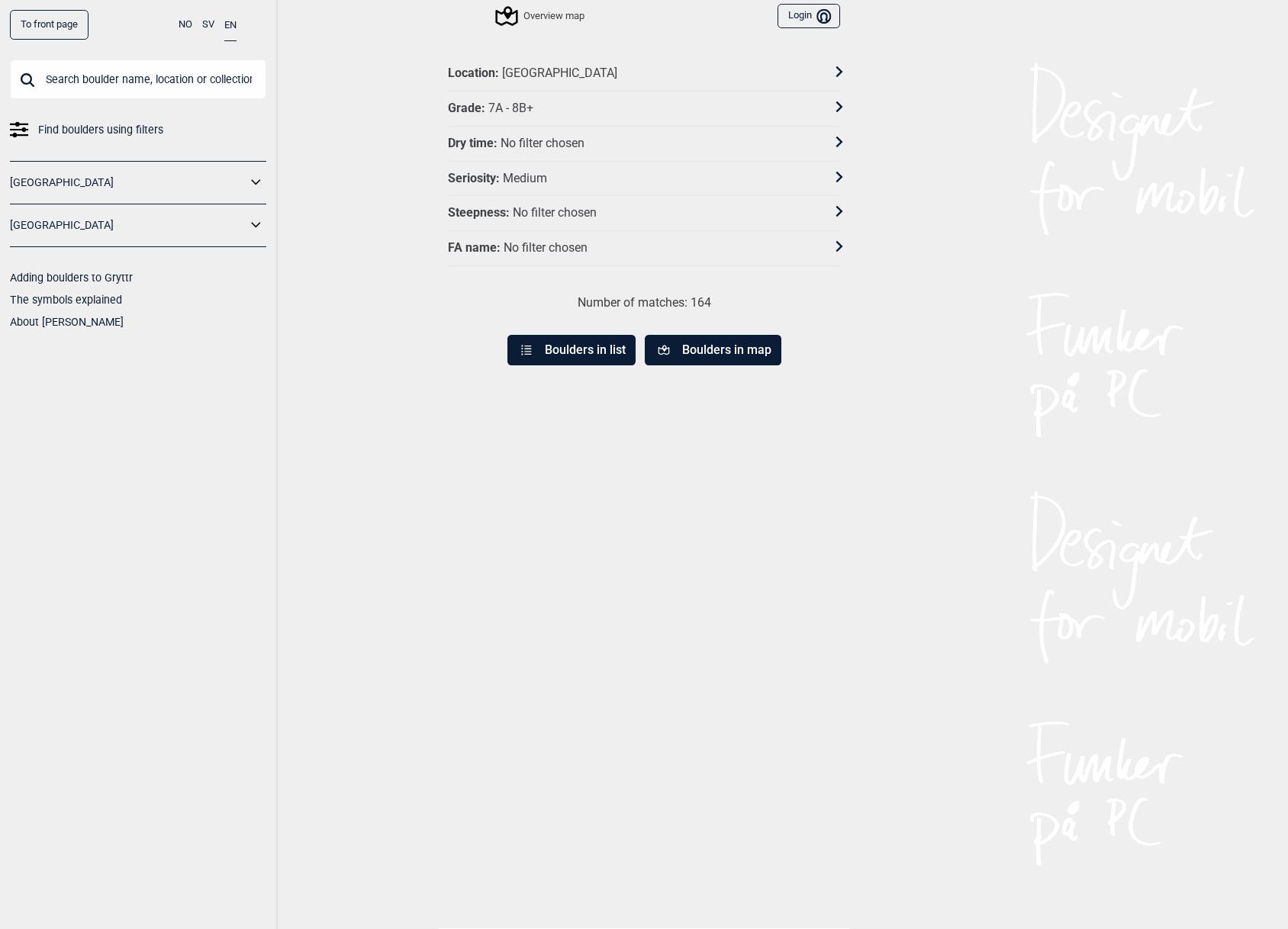
click at [568, 357] on button "Boulders in list" at bounding box center [572, 350] width 128 height 30
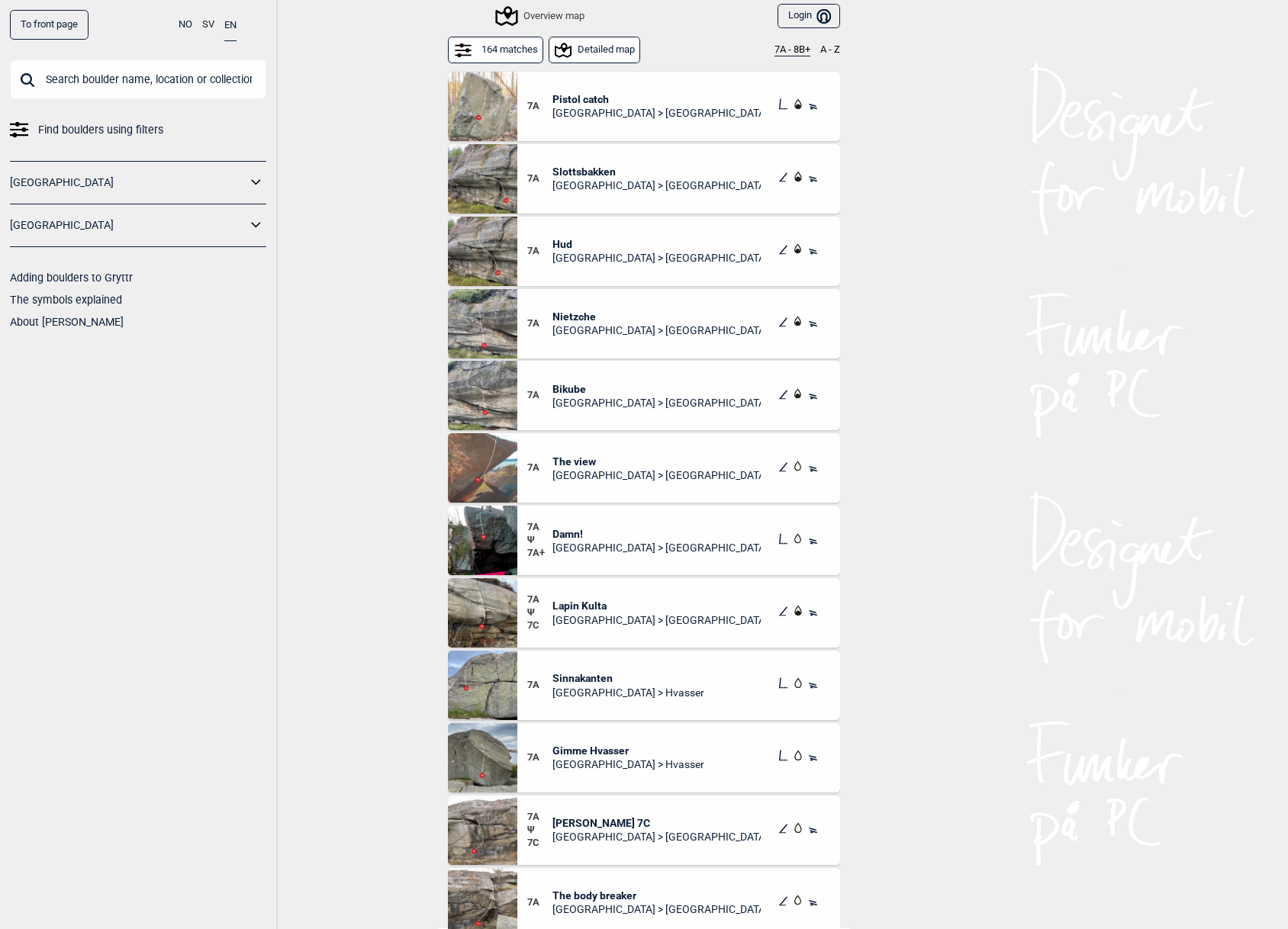
click at [513, 52] on button "164 matches" at bounding box center [496, 49] width 96 height 27
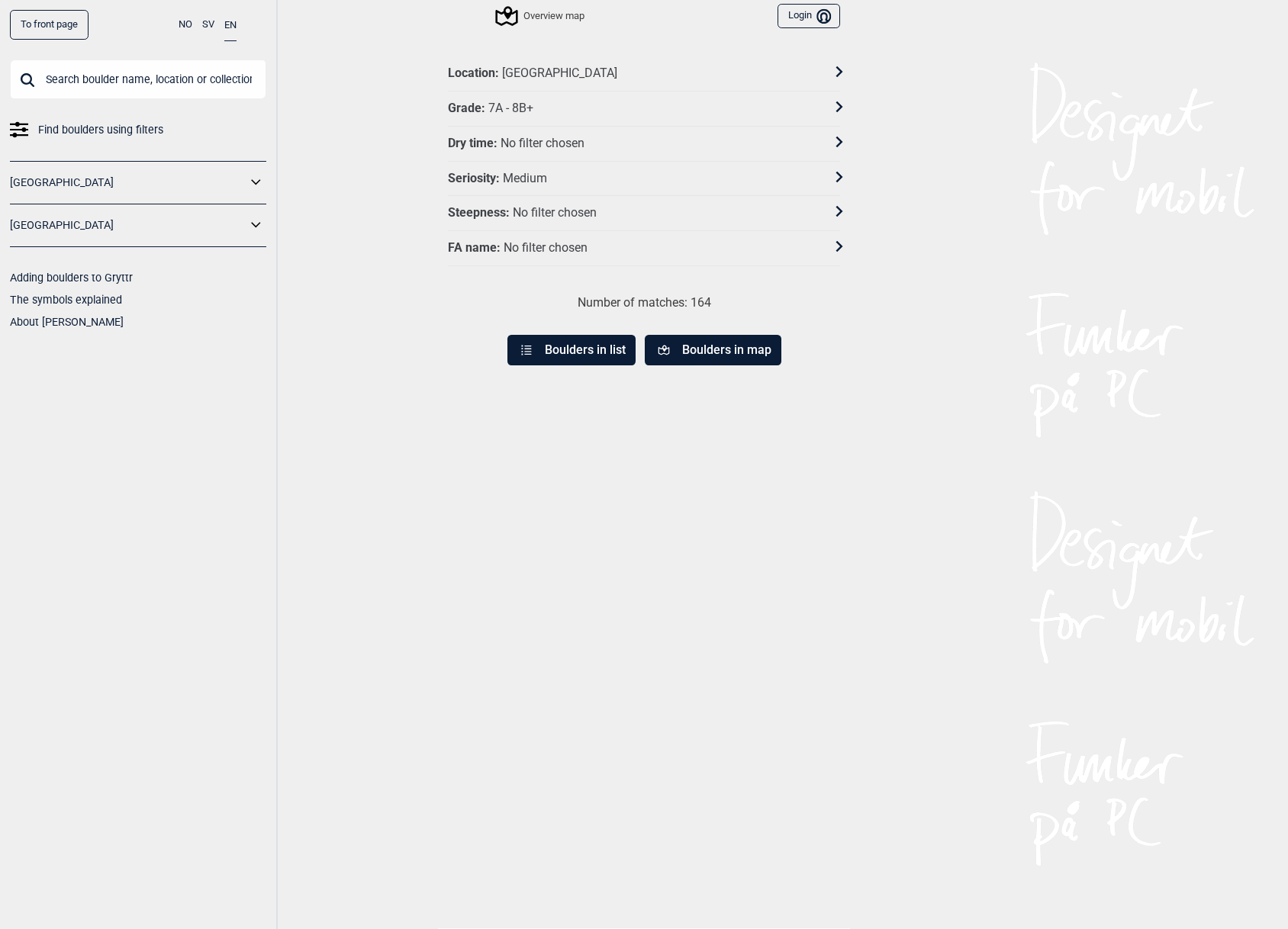
click at [517, 163] on div "Seriosity : Medium" at bounding box center [644, 179] width 392 height 35
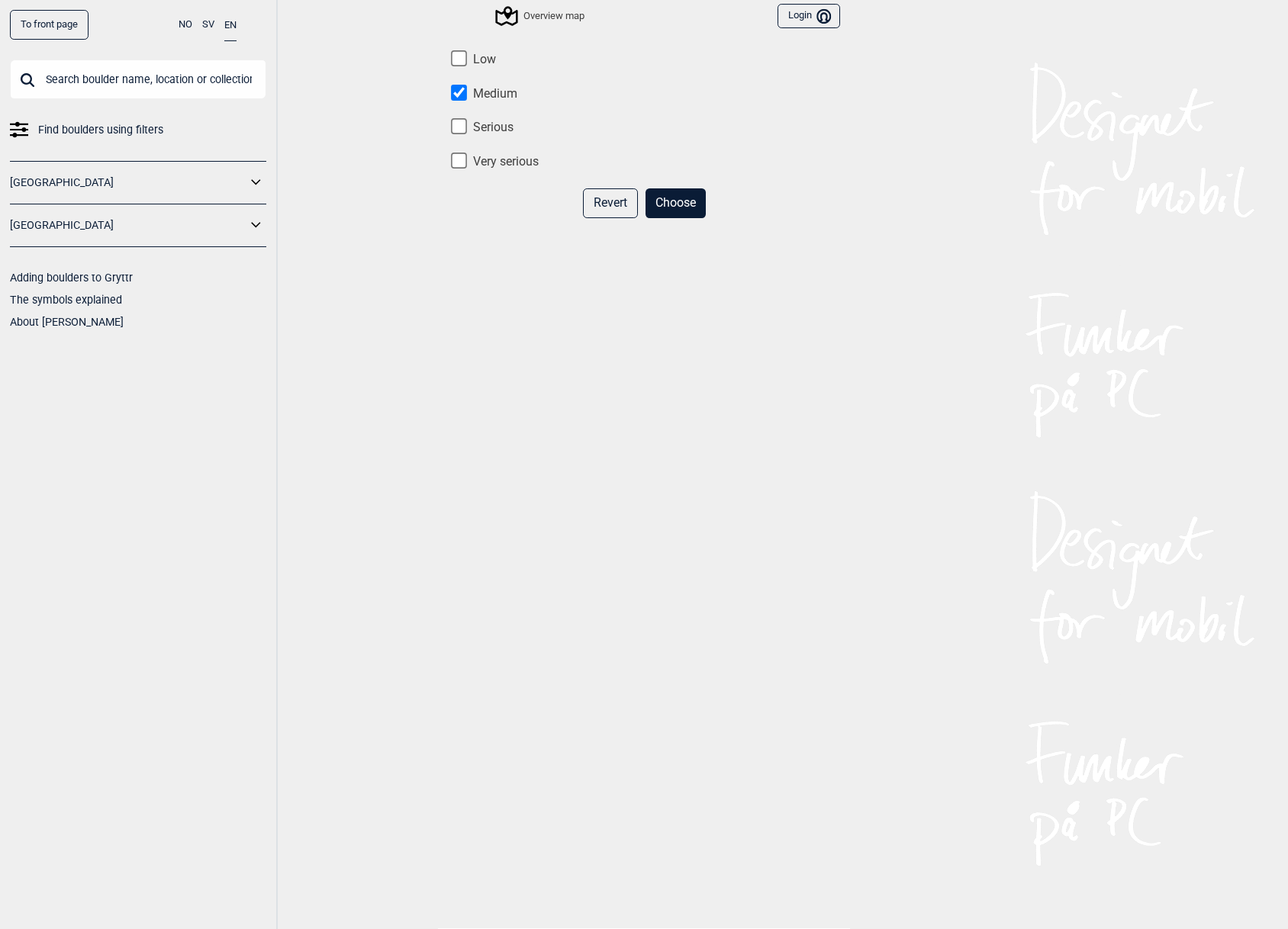
click at [459, 92] on input "Medium" at bounding box center [459, 92] width 16 height 16
checkbox input "false"
click at [458, 154] on input "Very serious" at bounding box center [459, 160] width 16 height 16
checkbox input "true"
click at [671, 196] on button "Choose" at bounding box center [676, 203] width 60 height 30
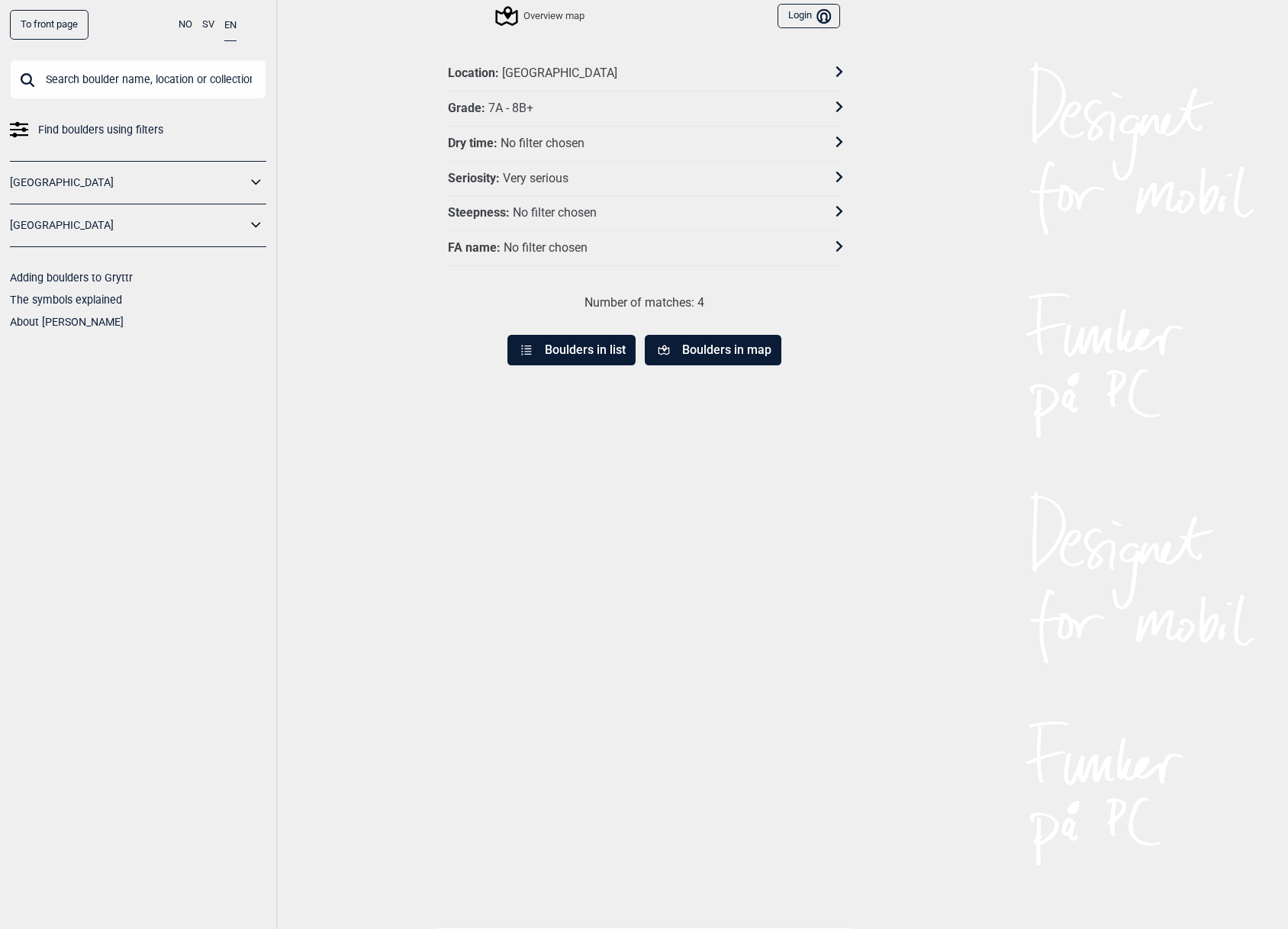
click at [606, 354] on button "Boulders in list" at bounding box center [572, 350] width 128 height 30
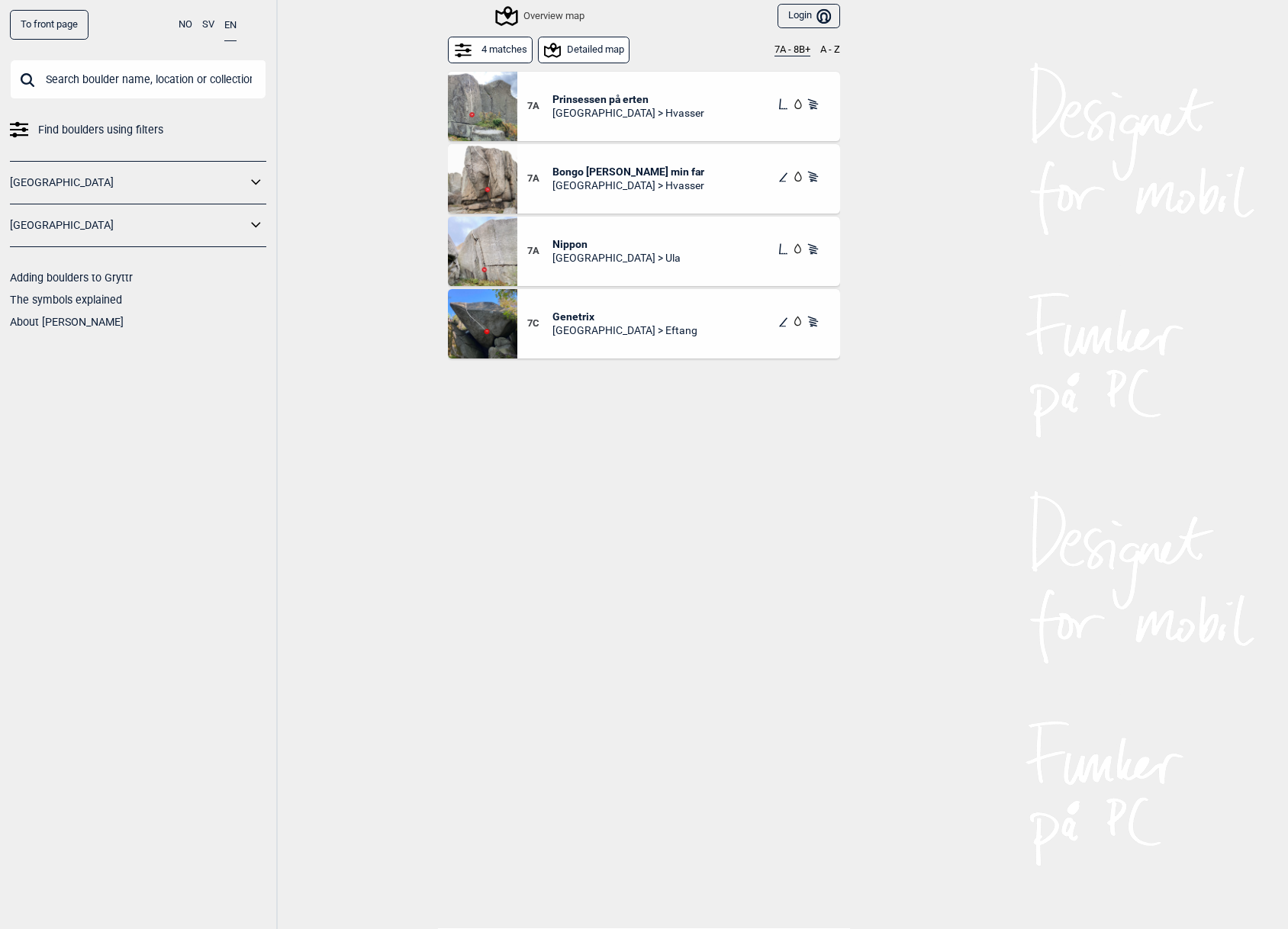
click at [571, 94] on span "Prinsessen på erten" at bounding box center [628, 99] width 152 height 14
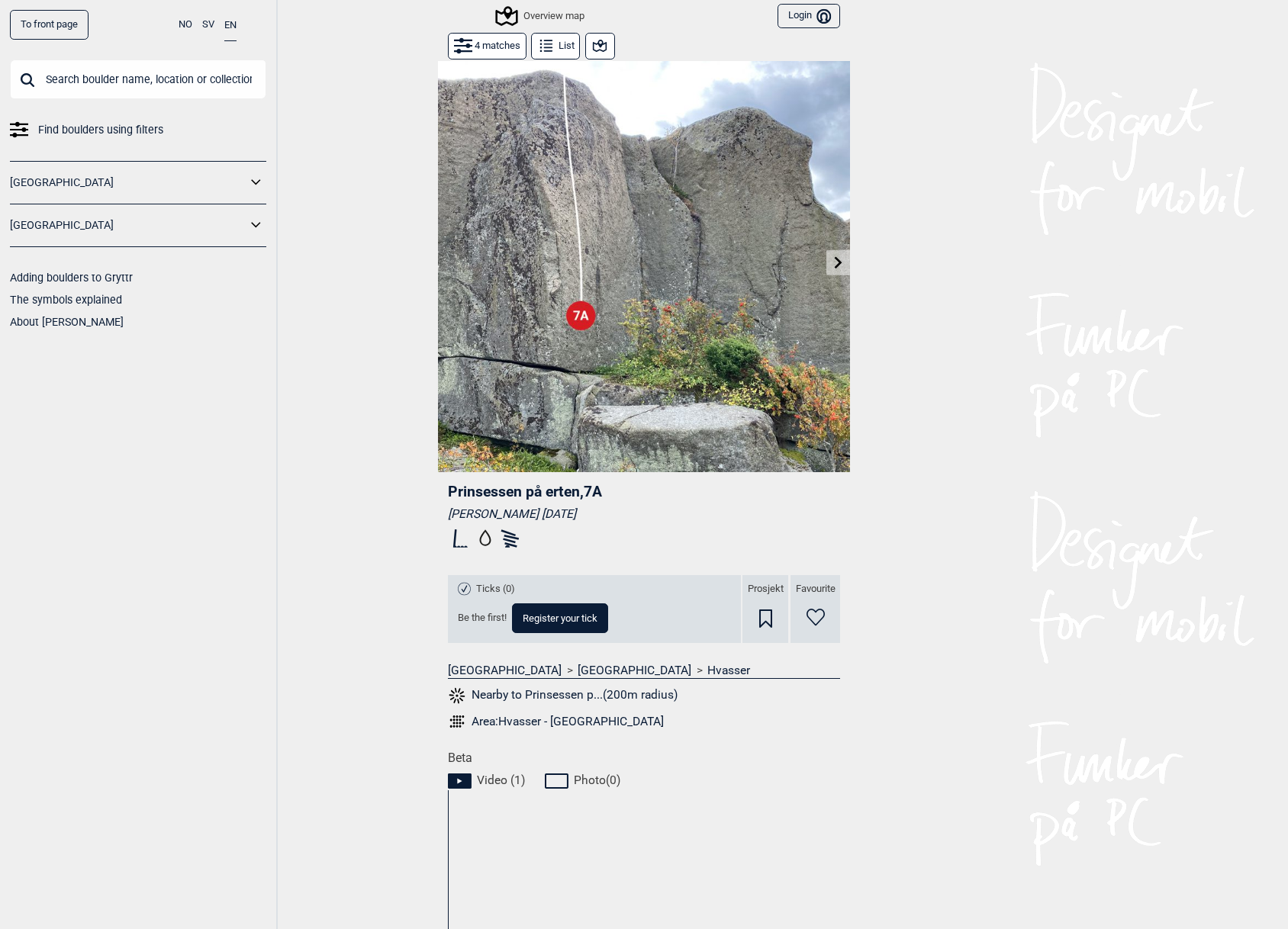
click at [515, 544] on icon at bounding box center [510, 539] width 25 height 24
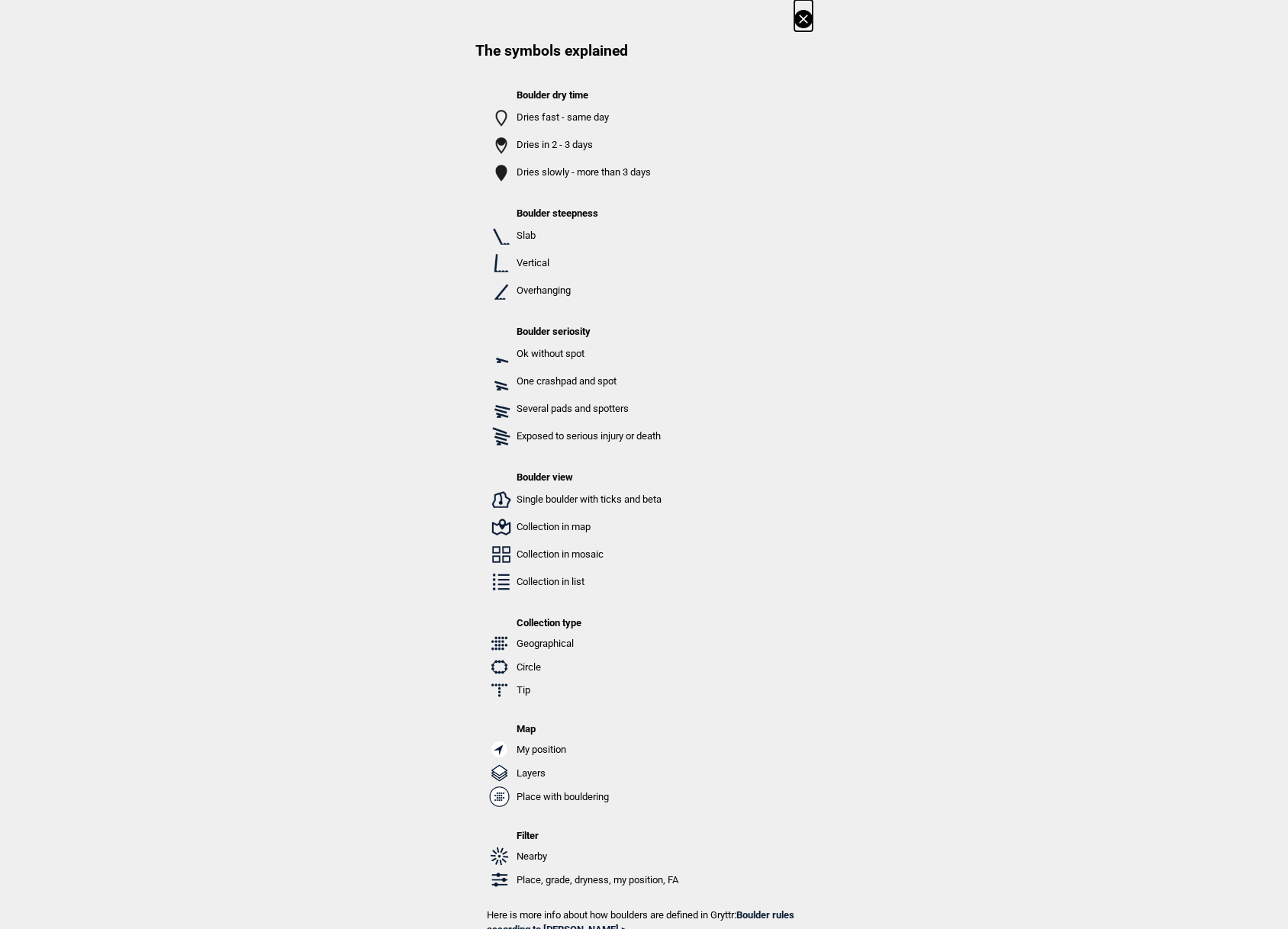
click at [808, 22] on icon at bounding box center [803, 19] width 9 height 9
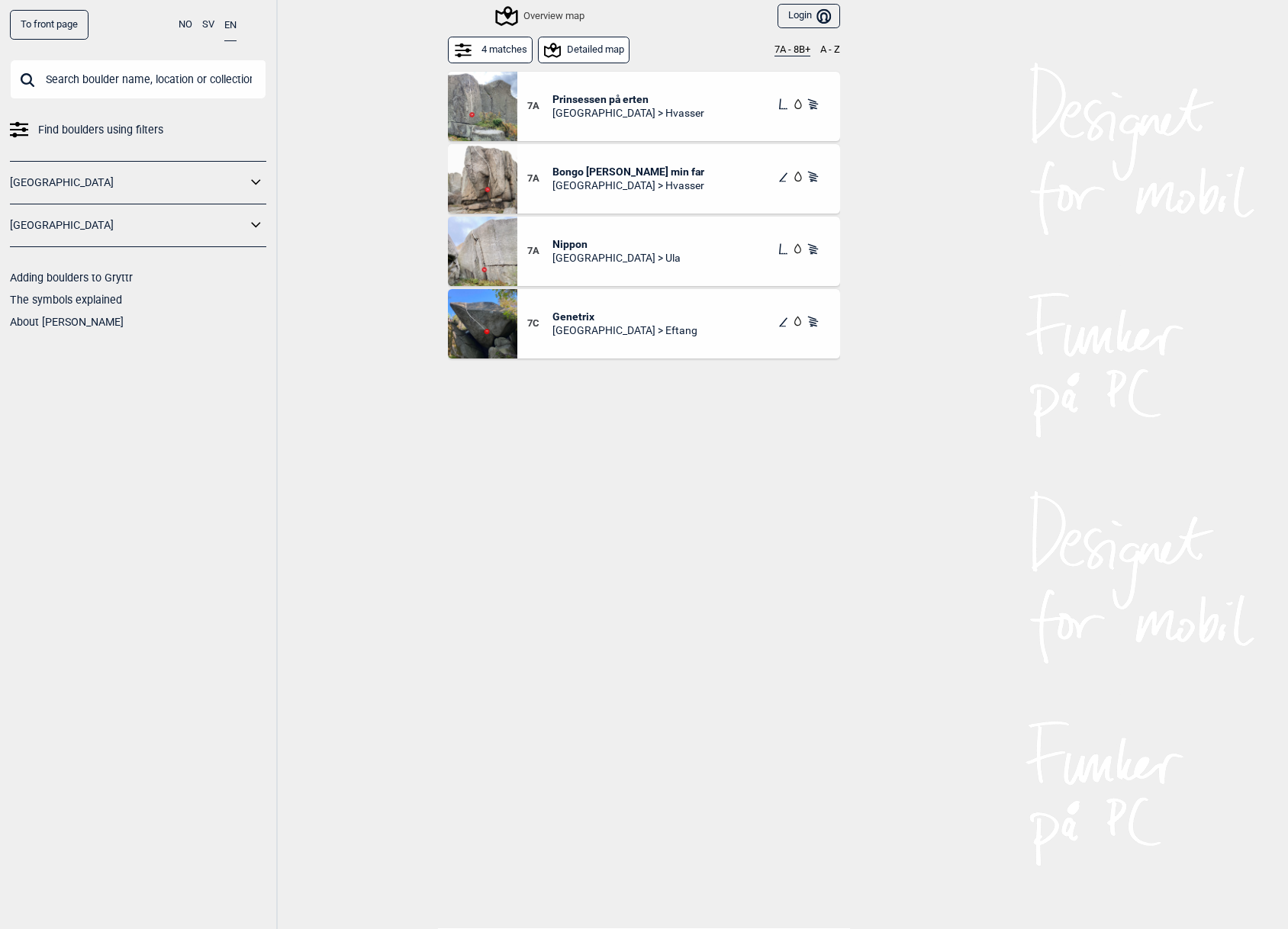
click at [467, 50] on icon at bounding box center [463, 50] width 16 height 3
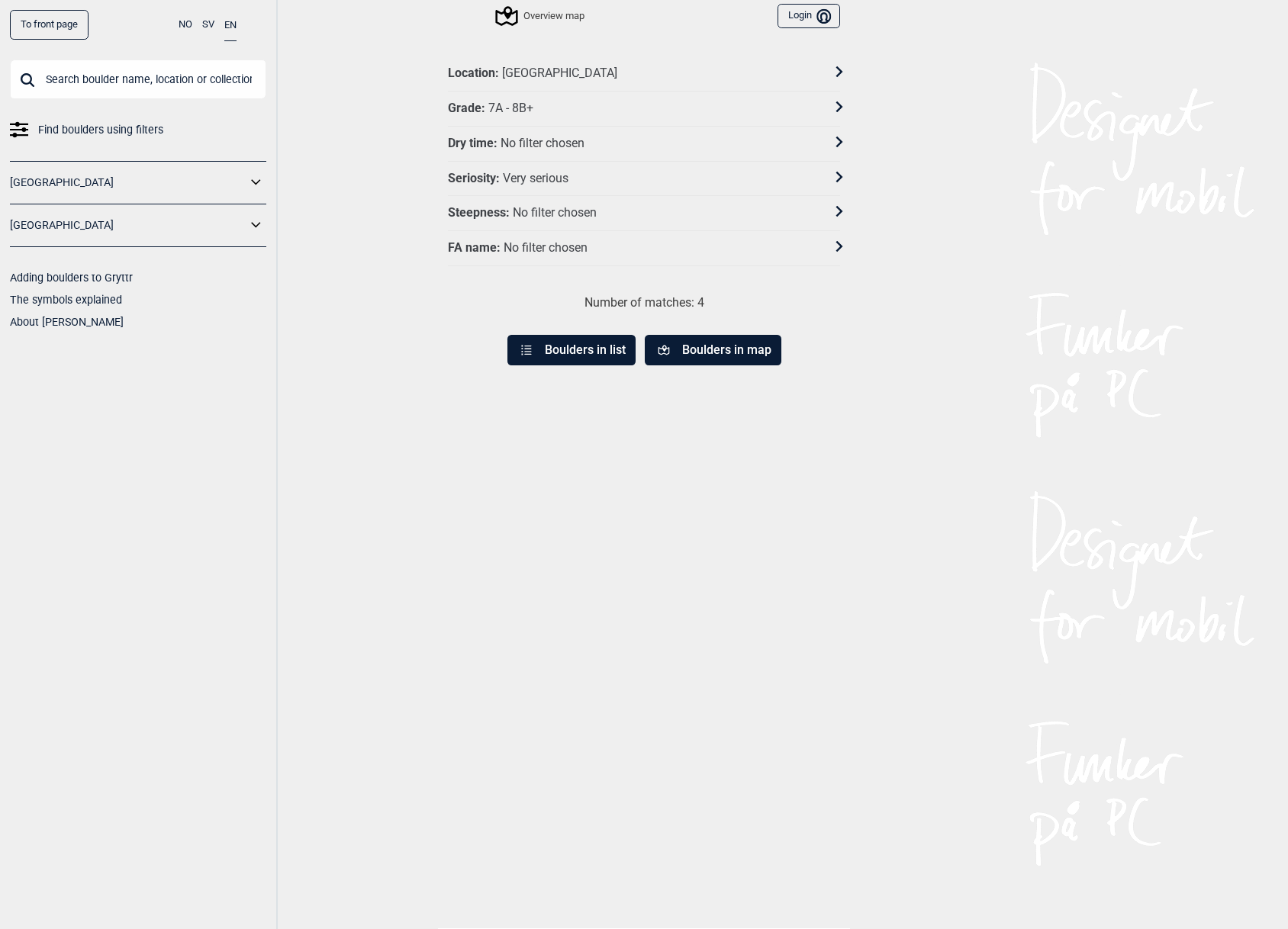
click at [829, 175] on div at bounding box center [830, 179] width 20 height 22
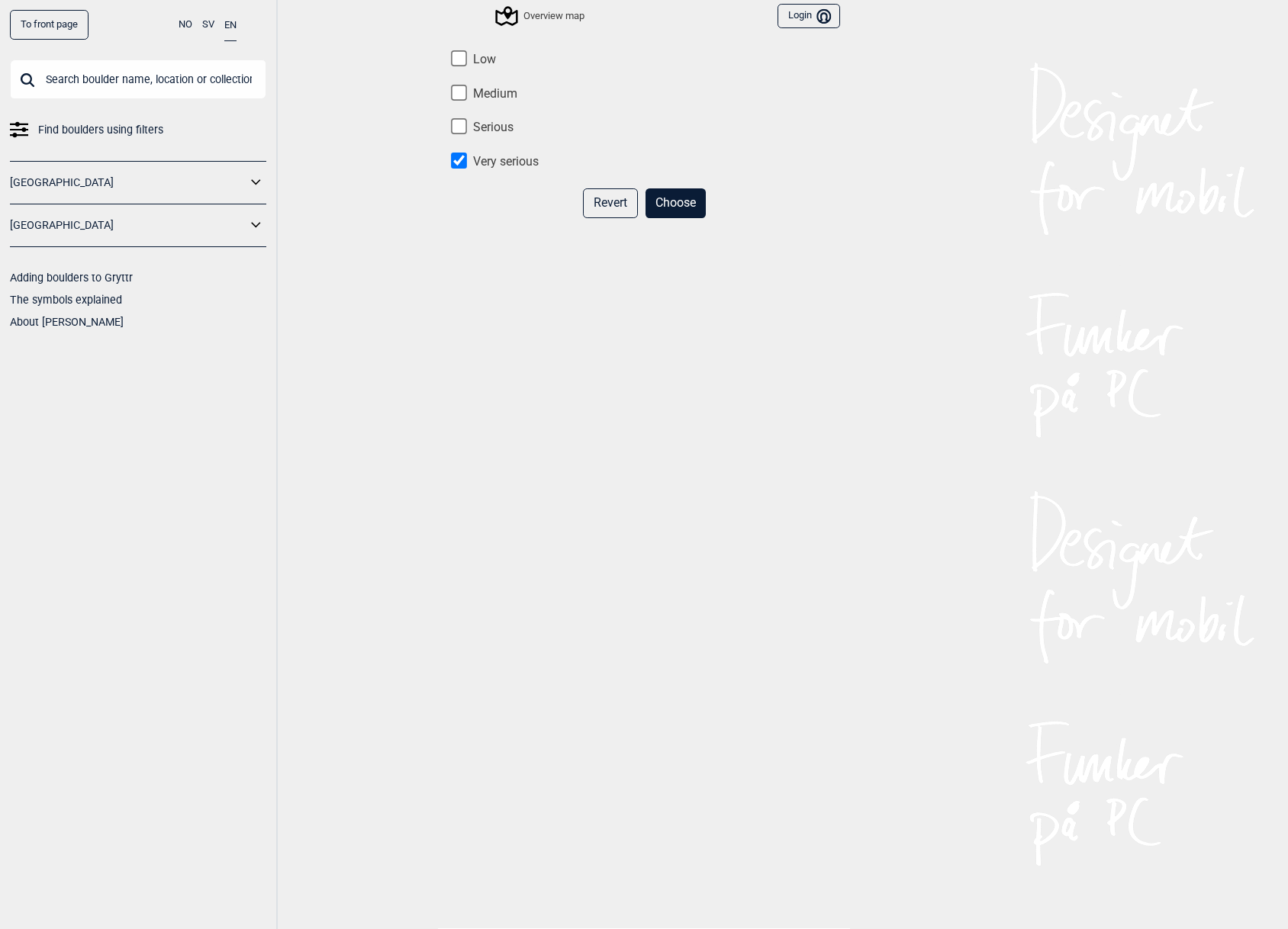
click at [676, 200] on button "Choose" at bounding box center [676, 203] width 60 height 30
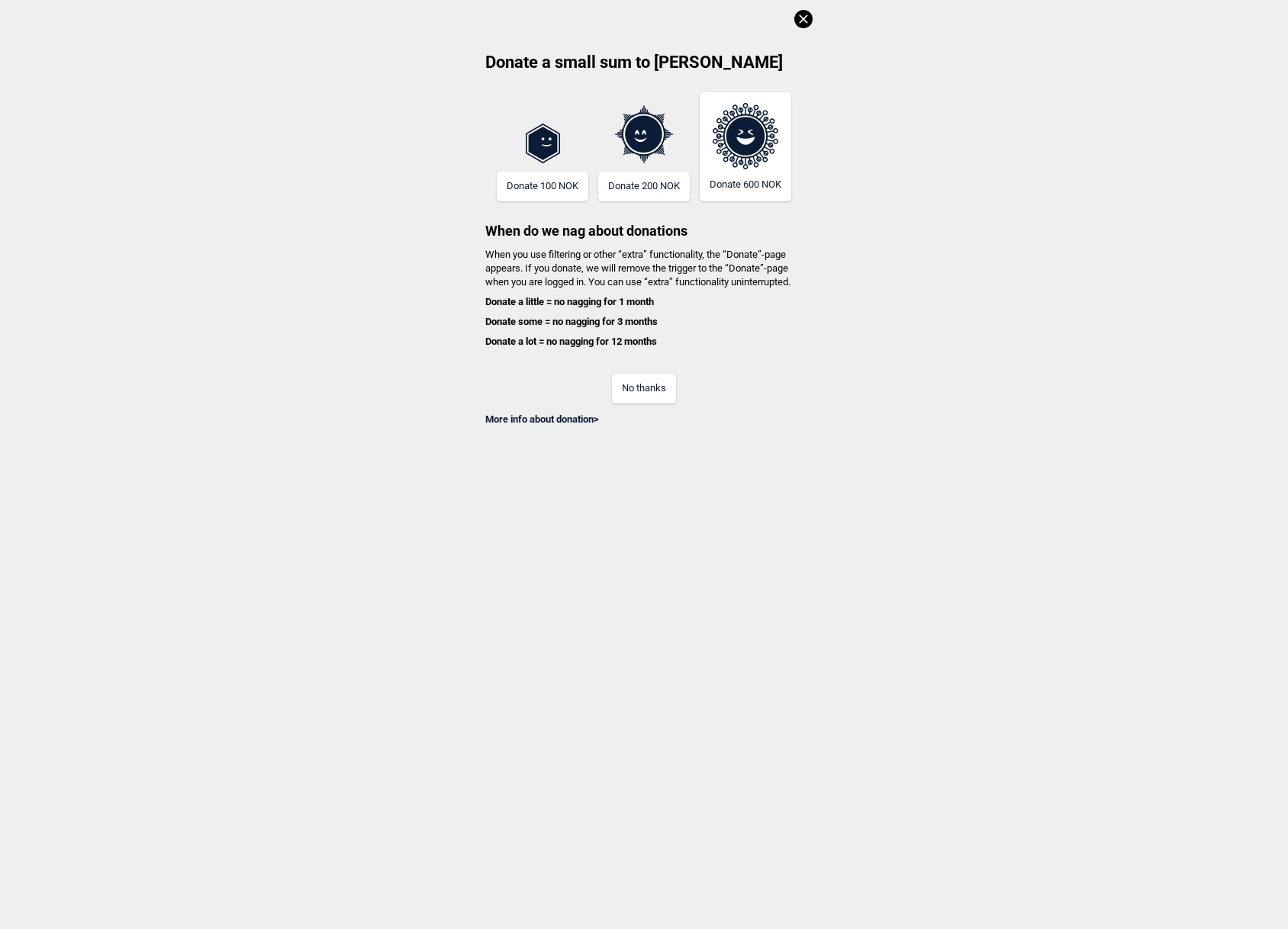
click at [808, 8] on button at bounding box center [803, 16] width 18 height 31
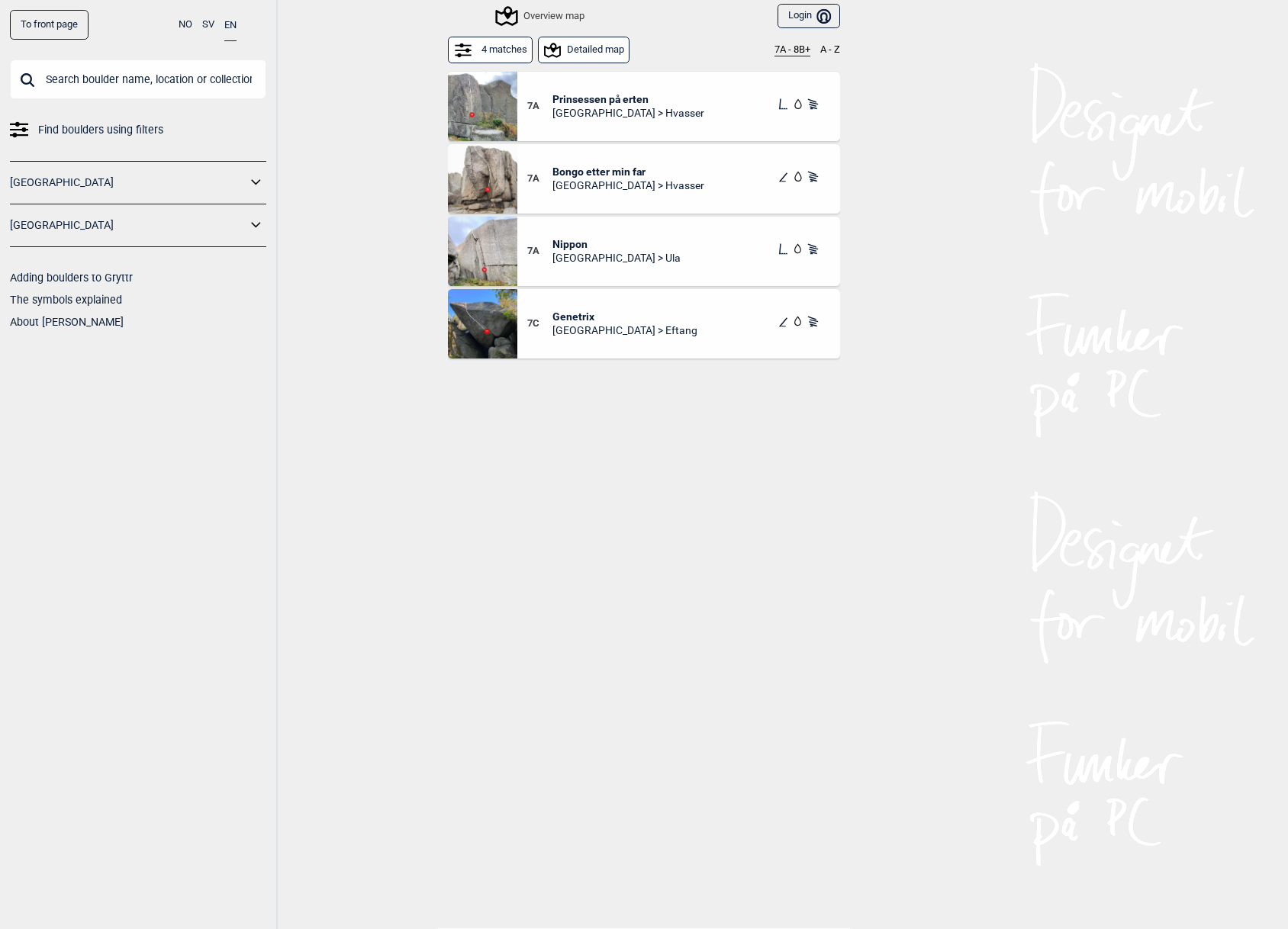
click at [602, 171] on span "Bongo etter min far" at bounding box center [628, 171] width 152 height 14
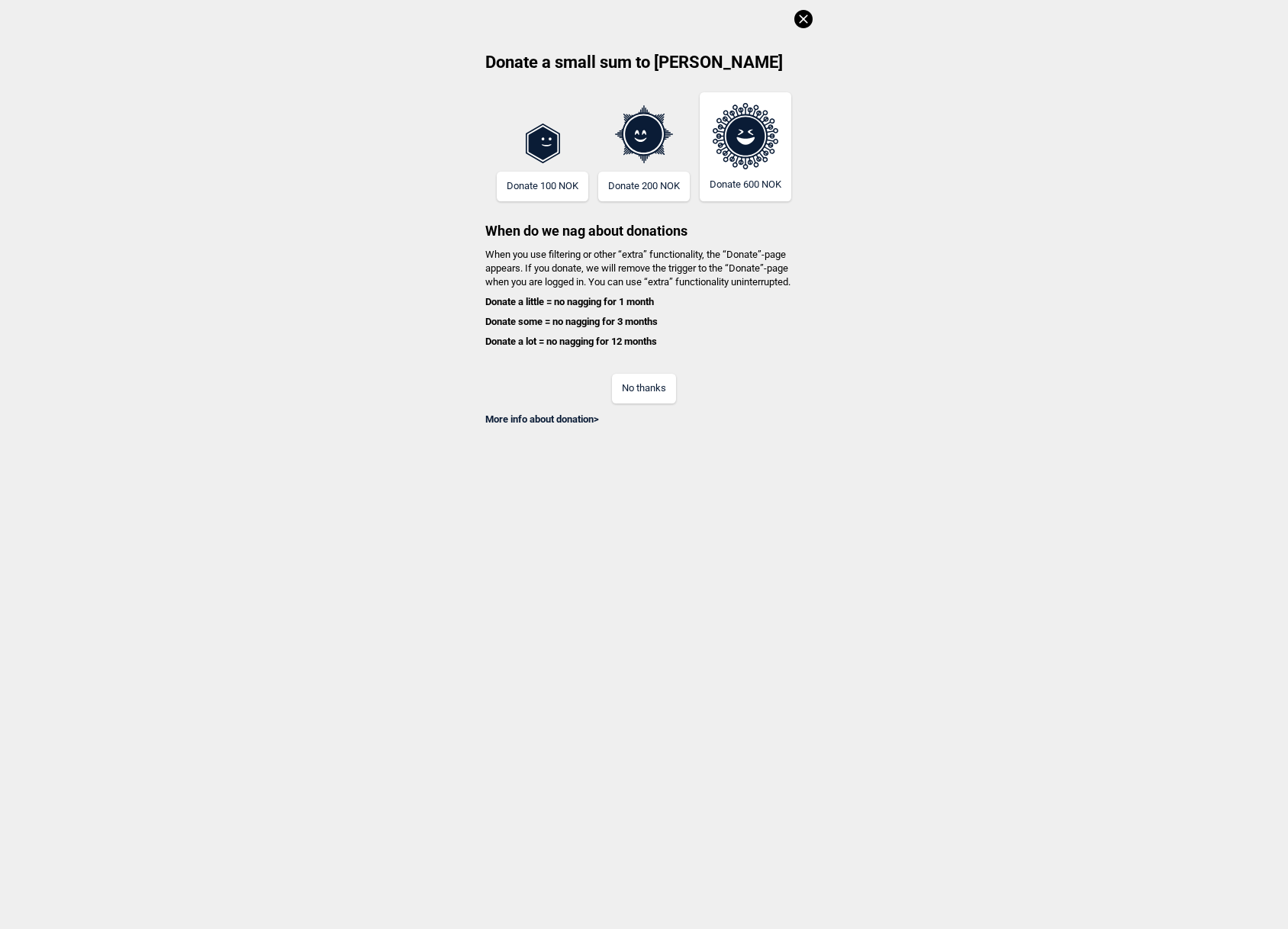
click at [808, 19] on icon at bounding box center [803, 19] width 18 height 18
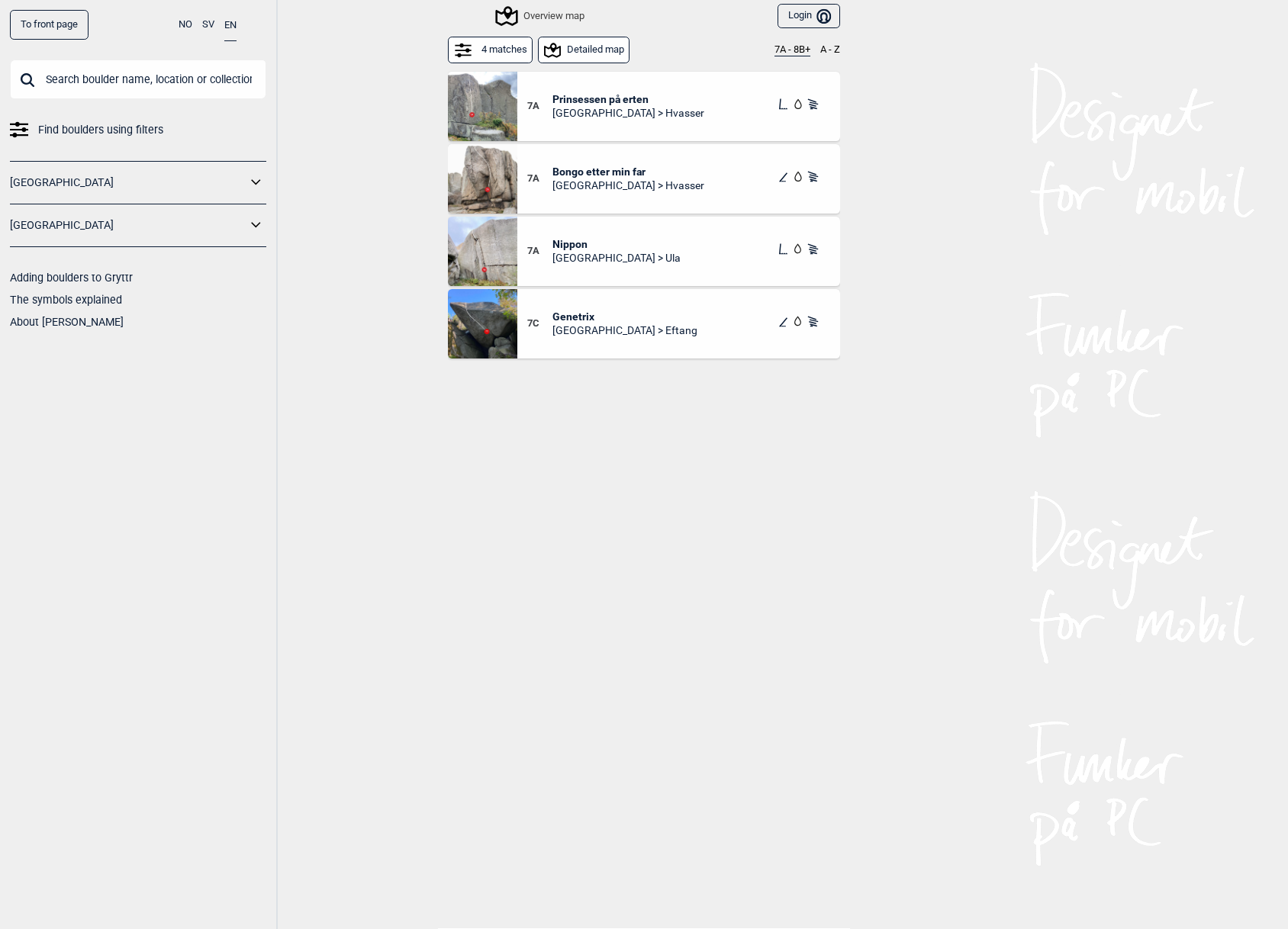
click at [571, 245] on span "Nippon" at bounding box center [616, 244] width 128 height 14
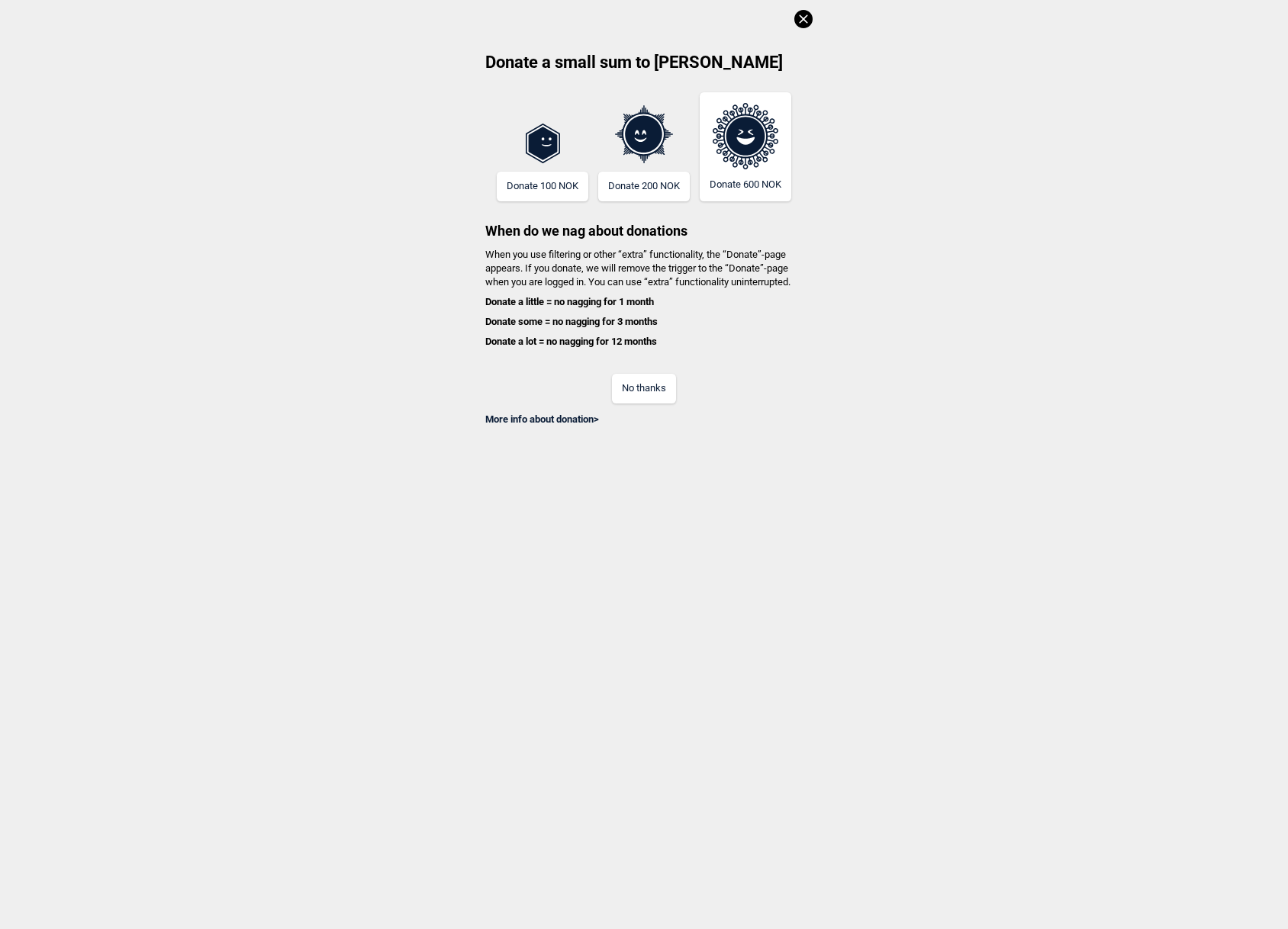
click at [807, 16] on icon at bounding box center [803, 19] width 9 height 9
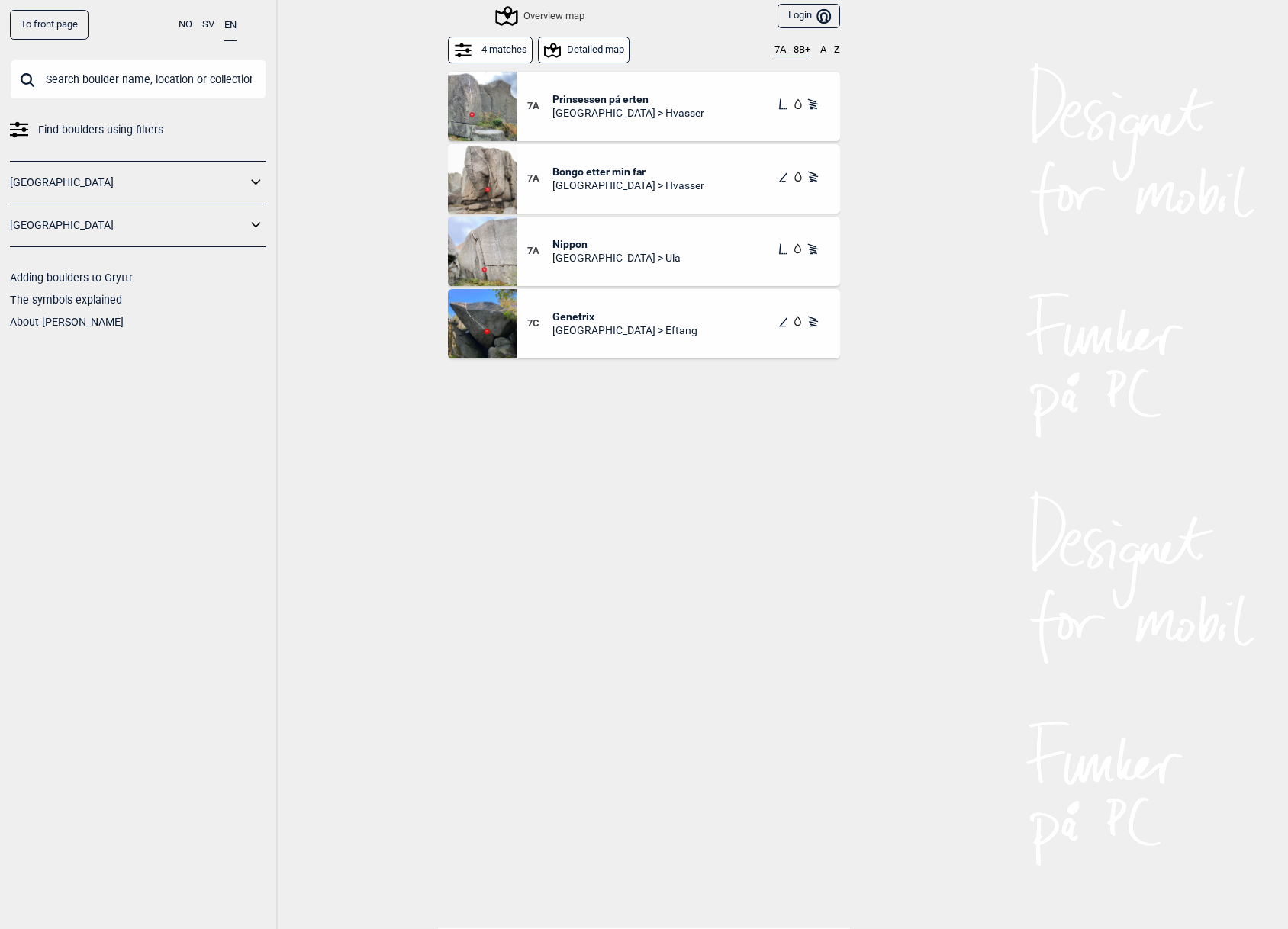
click at [565, 312] on span "Genetrix" at bounding box center [625, 316] width 145 height 14
